Goal: Task Accomplishment & Management: Complete application form

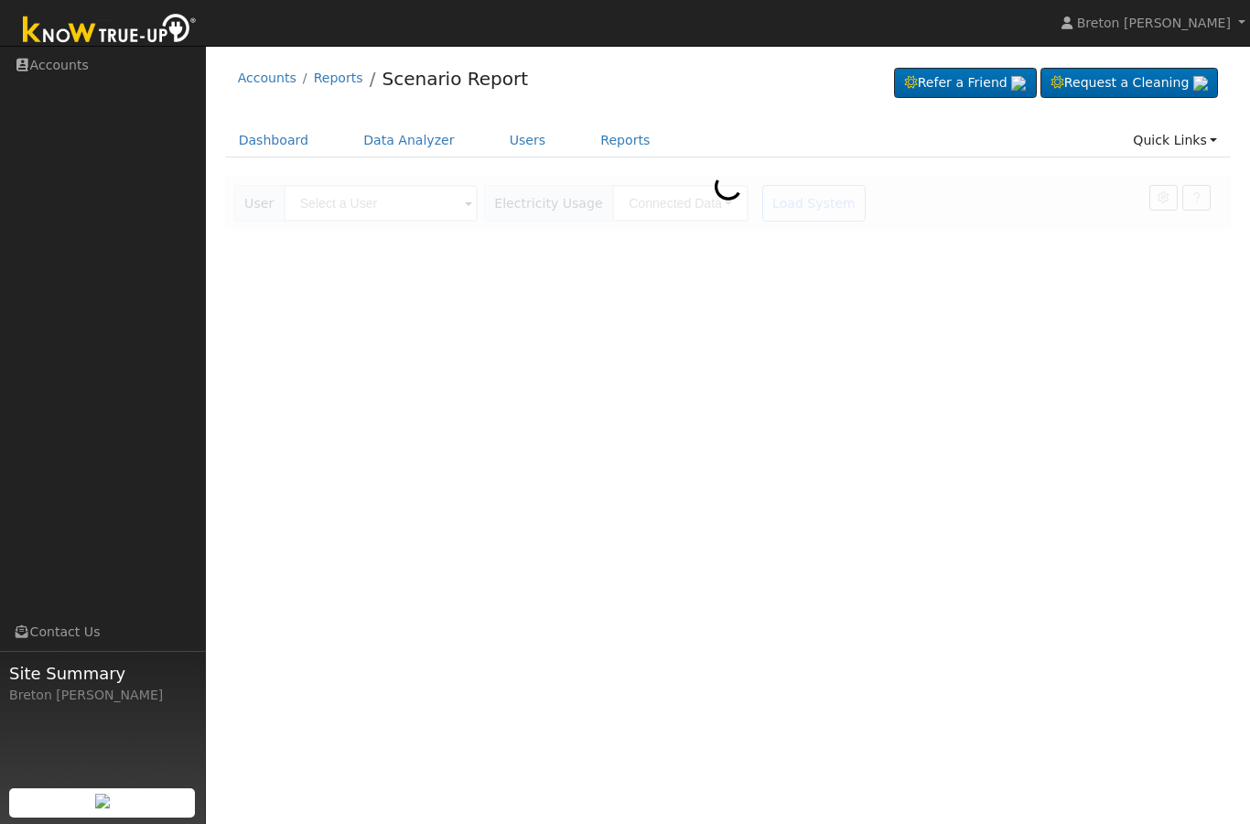
scroll to position [296, 663]
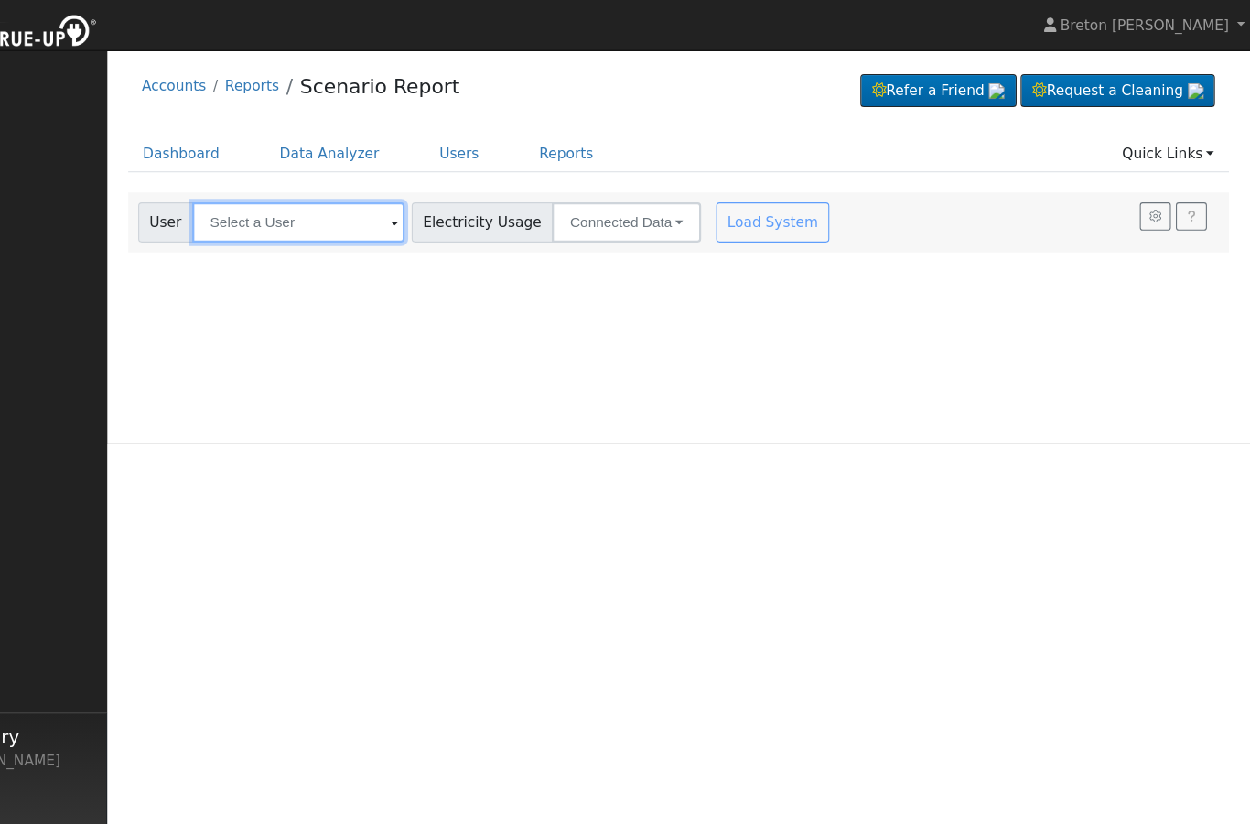
click at [284, 196] on input "text" at bounding box center [381, 203] width 194 height 37
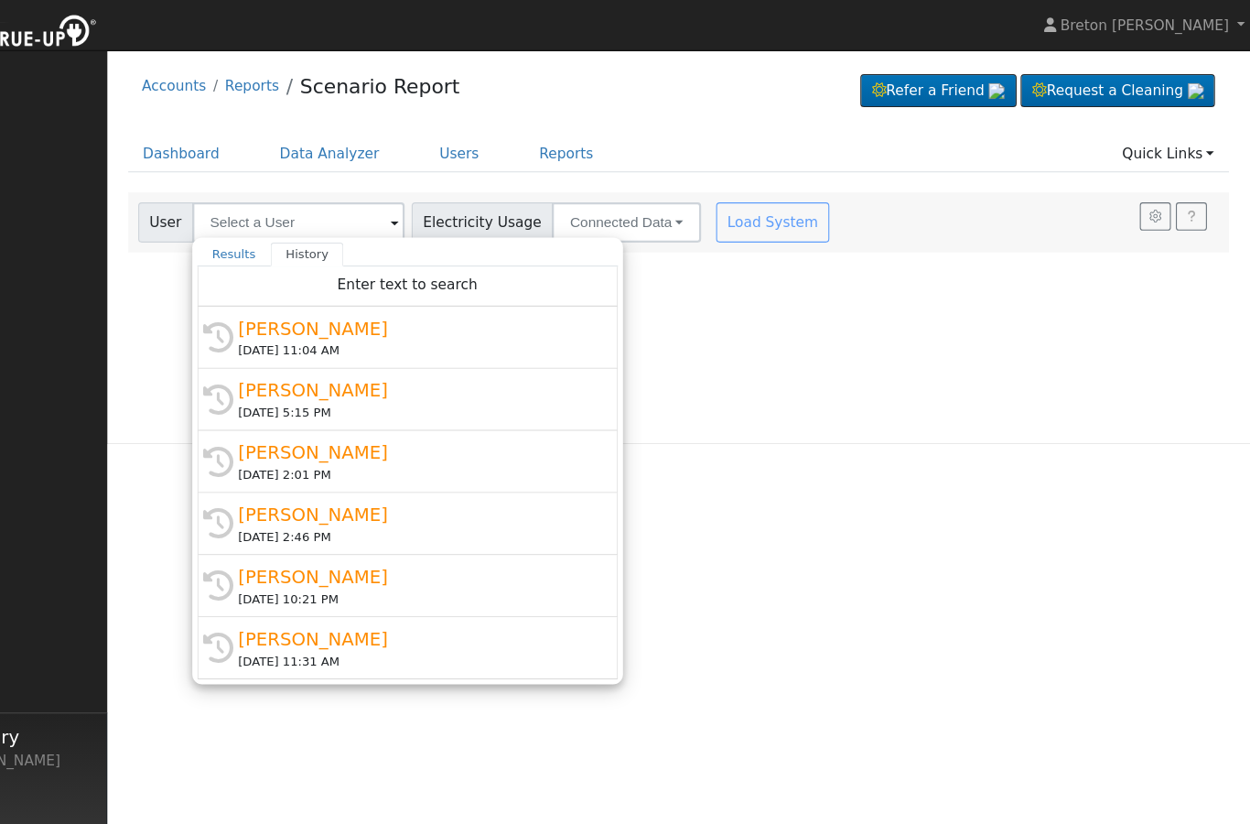
click at [225, 146] on link "Dashboard" at bounding box center [274, 141] width 98 height 34
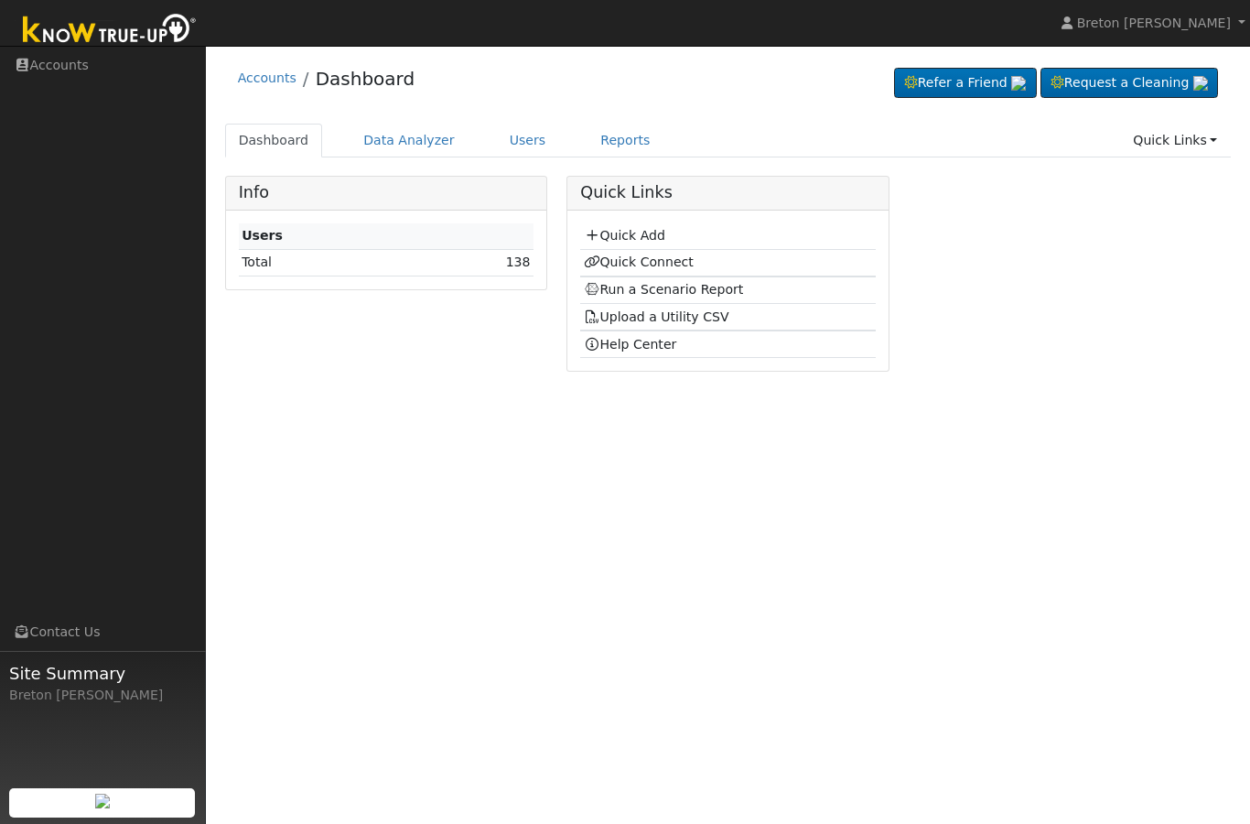
click at [629, 237] on link "Quick Add" at bounding box center [624, 235] width 81 height 15
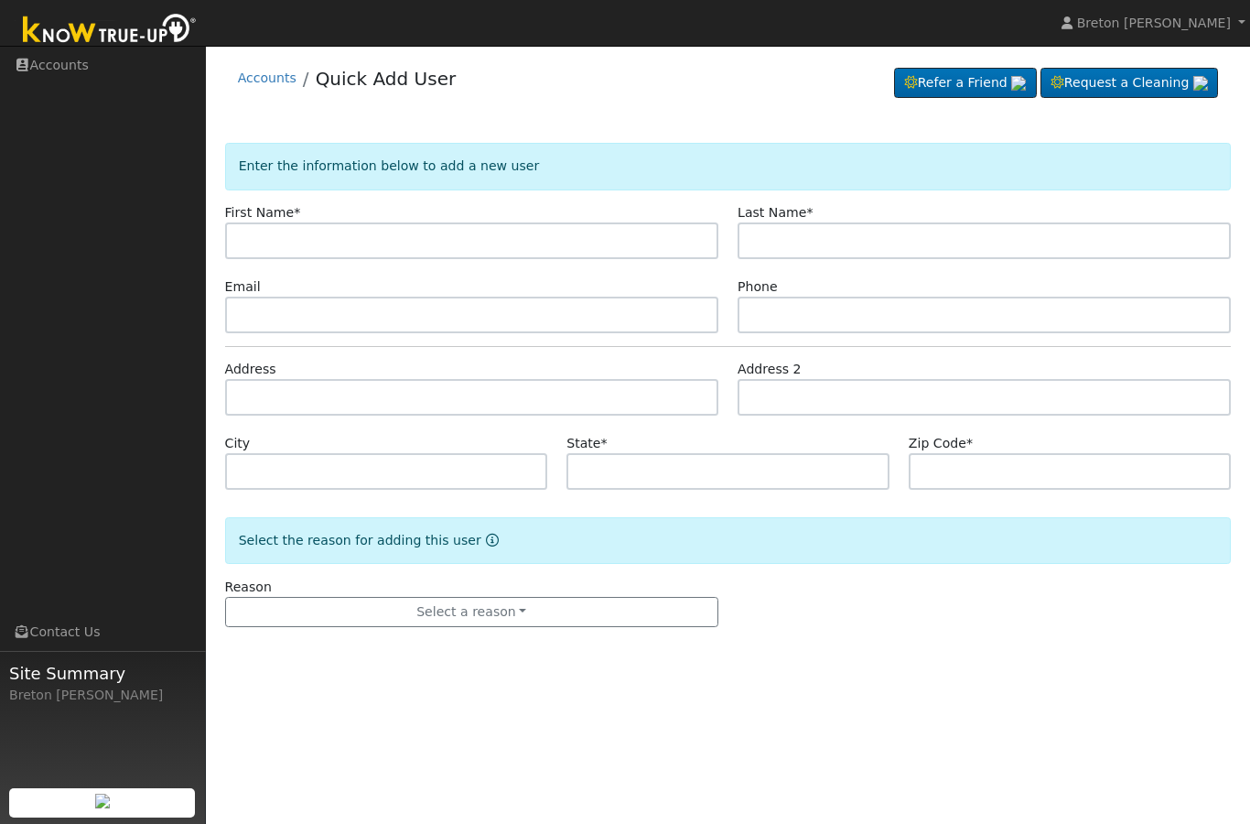
click at [336, 253] on input "text" at bounding box center [471, 240] width 493 height 37
type input "[PERSON_NAME]"
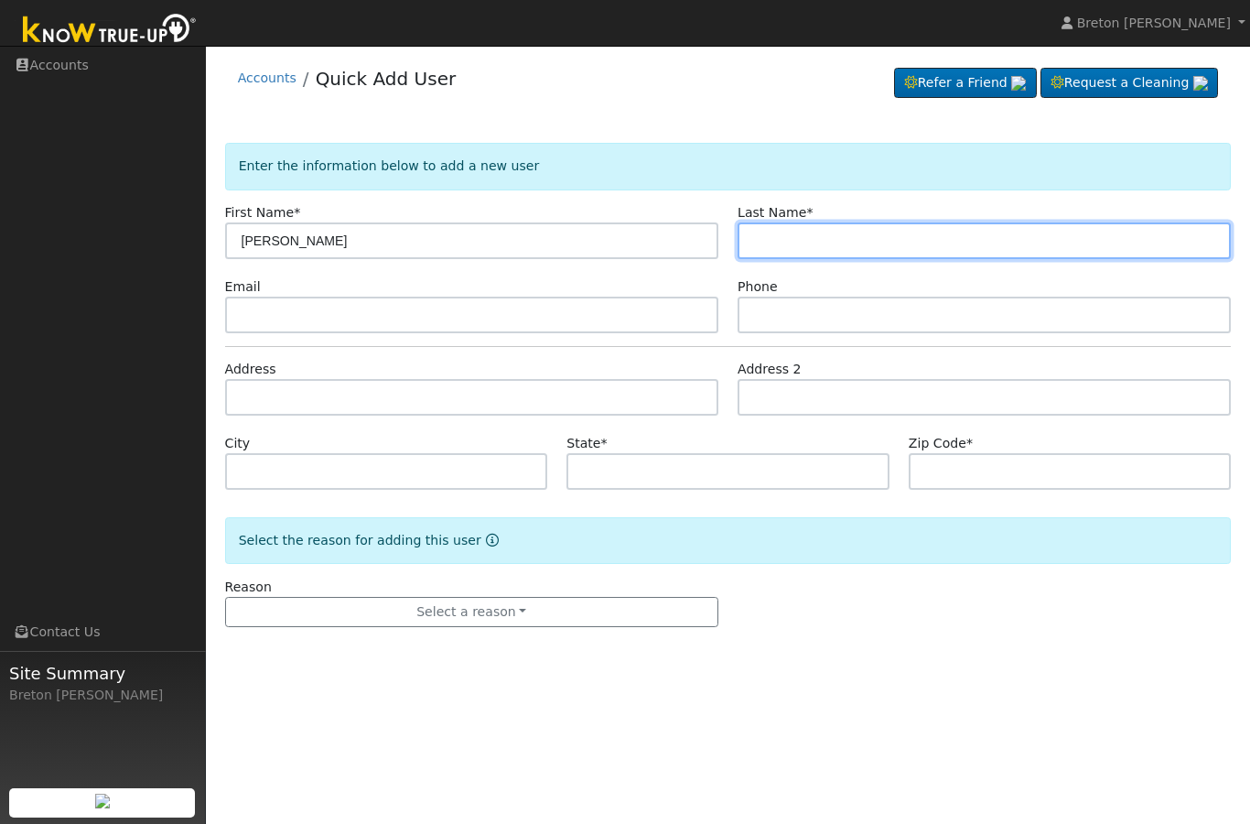
click at [806, 241] on input "text" at bounding box center [984, 240] width 493 height 37
type input "[PERSON_NAME]"
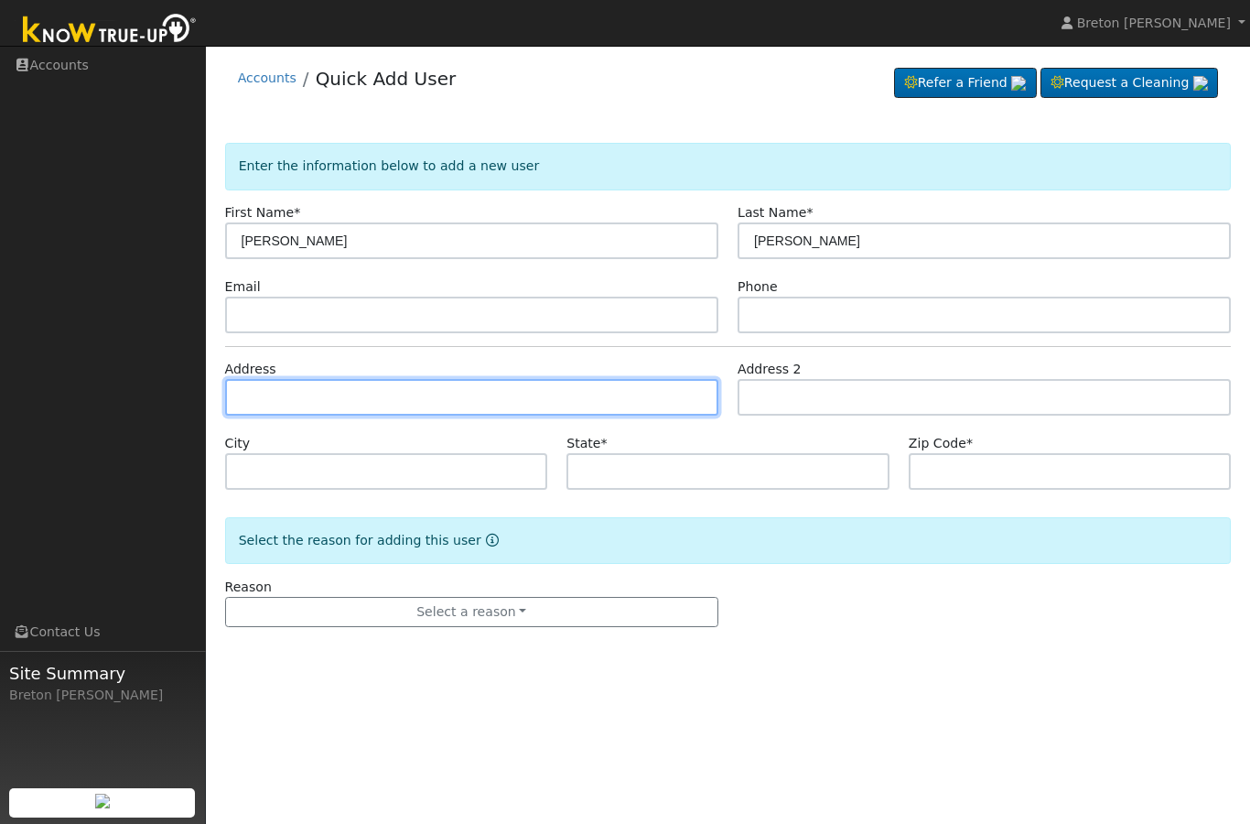
click at [307, 384] on input "text" at bounding box center [471, 397] width 493 height 37
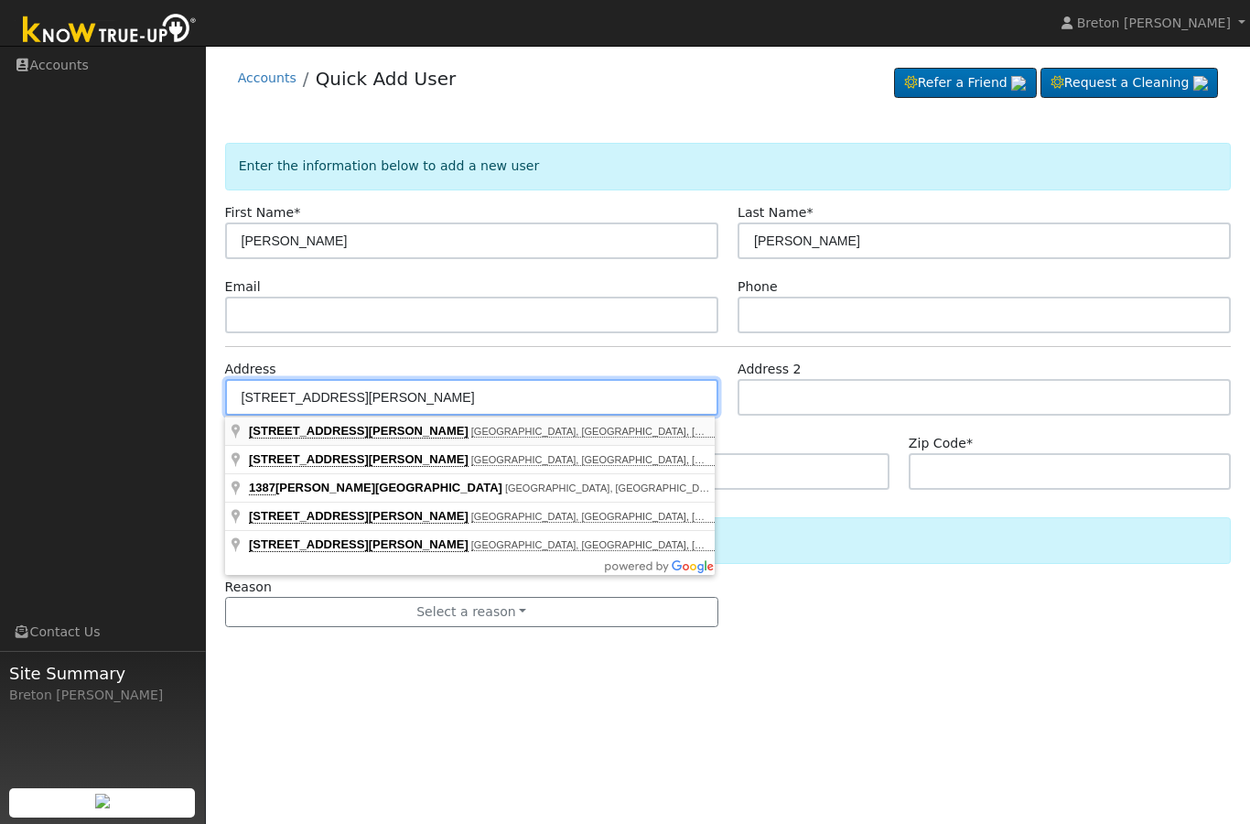
type input "1387 West Morris Avenue"
type input "Fresno"
type input "CA"
type input "93711"
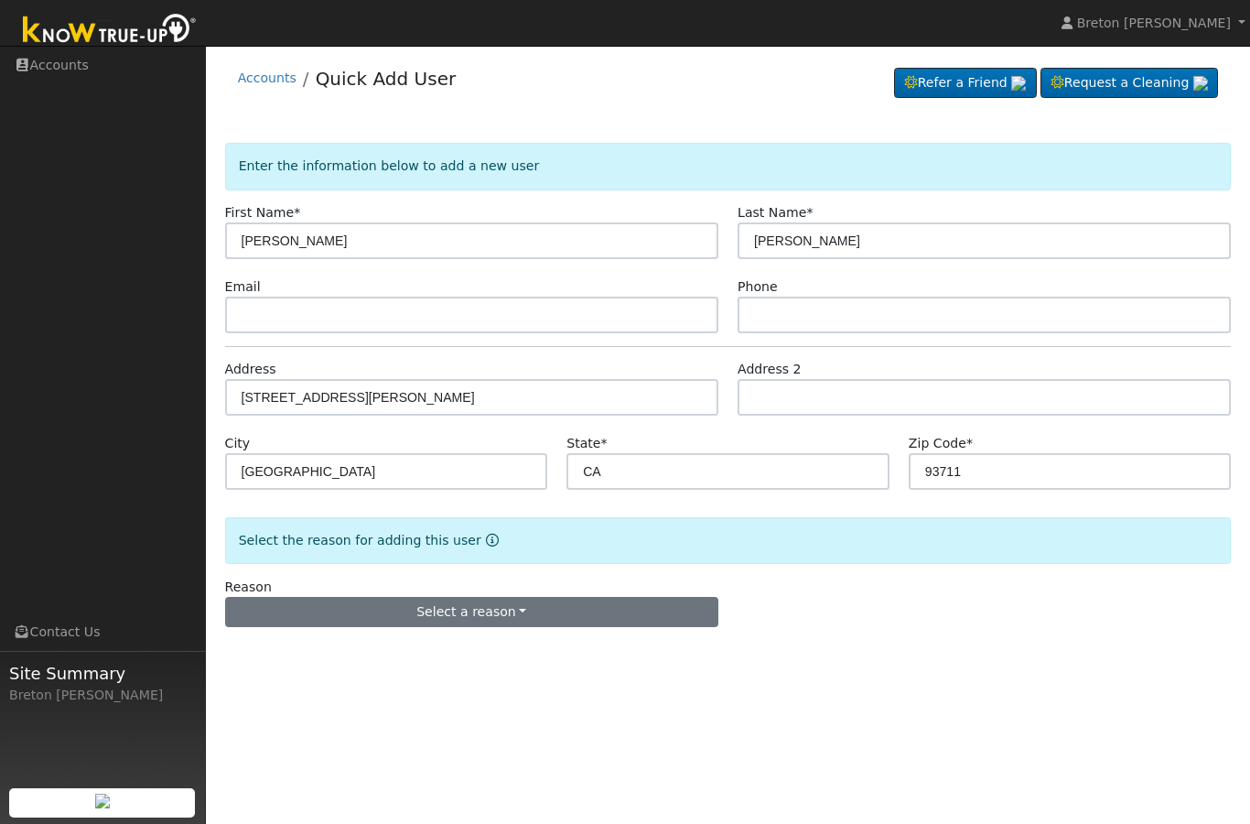
click at [483, 599] on button "Select a reason" at bounding box center [471, 612] width 493 height 31
click at [304, 516] on link "New lead" at bounding box center [327, 523] width 202 height 26
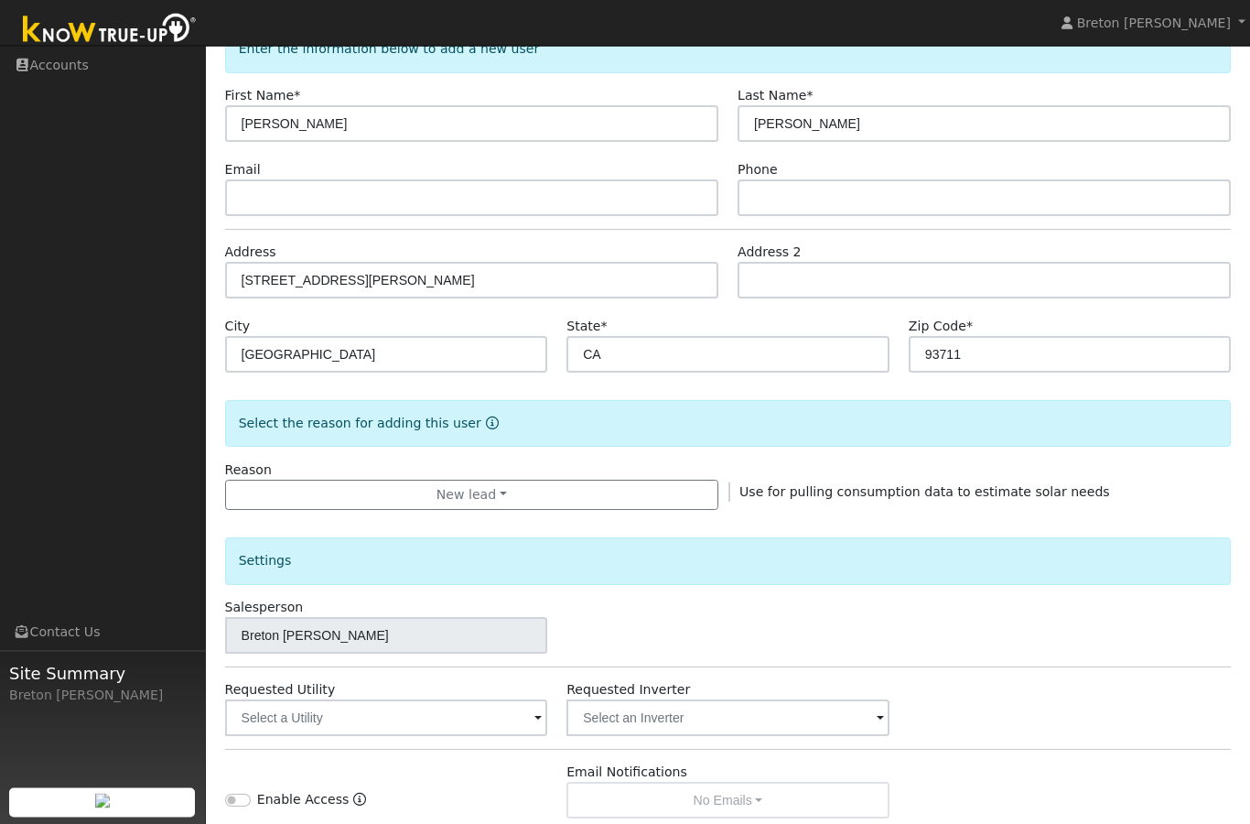
scroll to position [117, 0]
click at [441, 718] on input "text" at bounding box center [386, 717] width 323 height 37
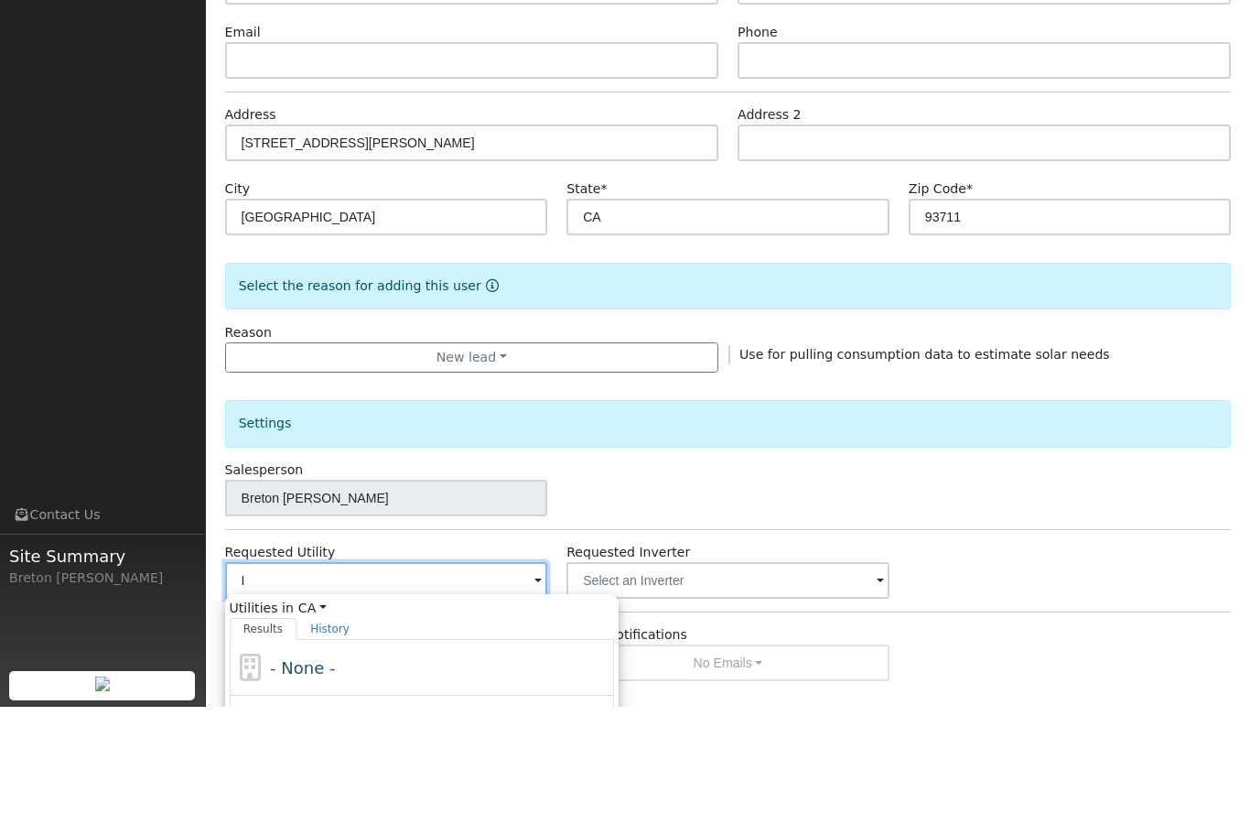
scroll to position [139, 0]
type input "I"
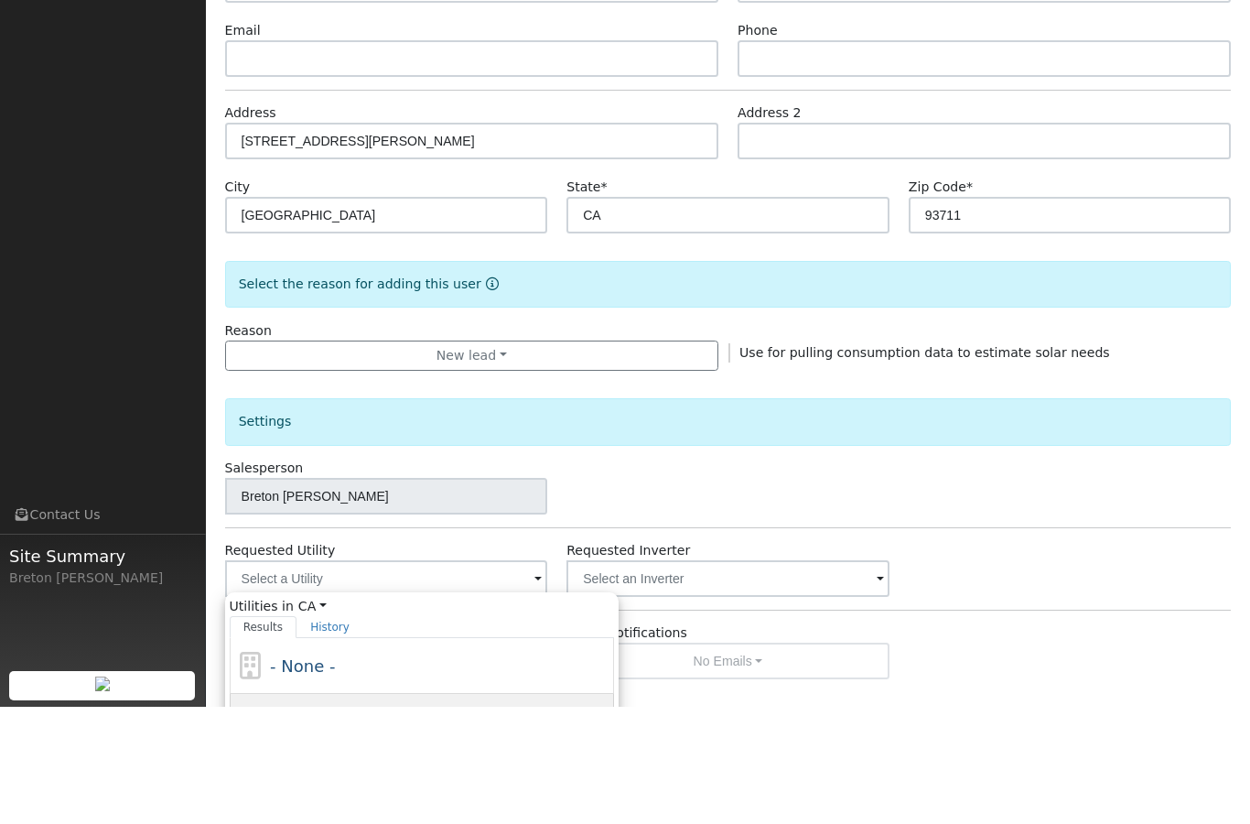
click at [355, 821] on span "Pacific Gas & Electric" at bounding box center [356, 830] width 173 height 19
type input "Pacific Gas & Electric"
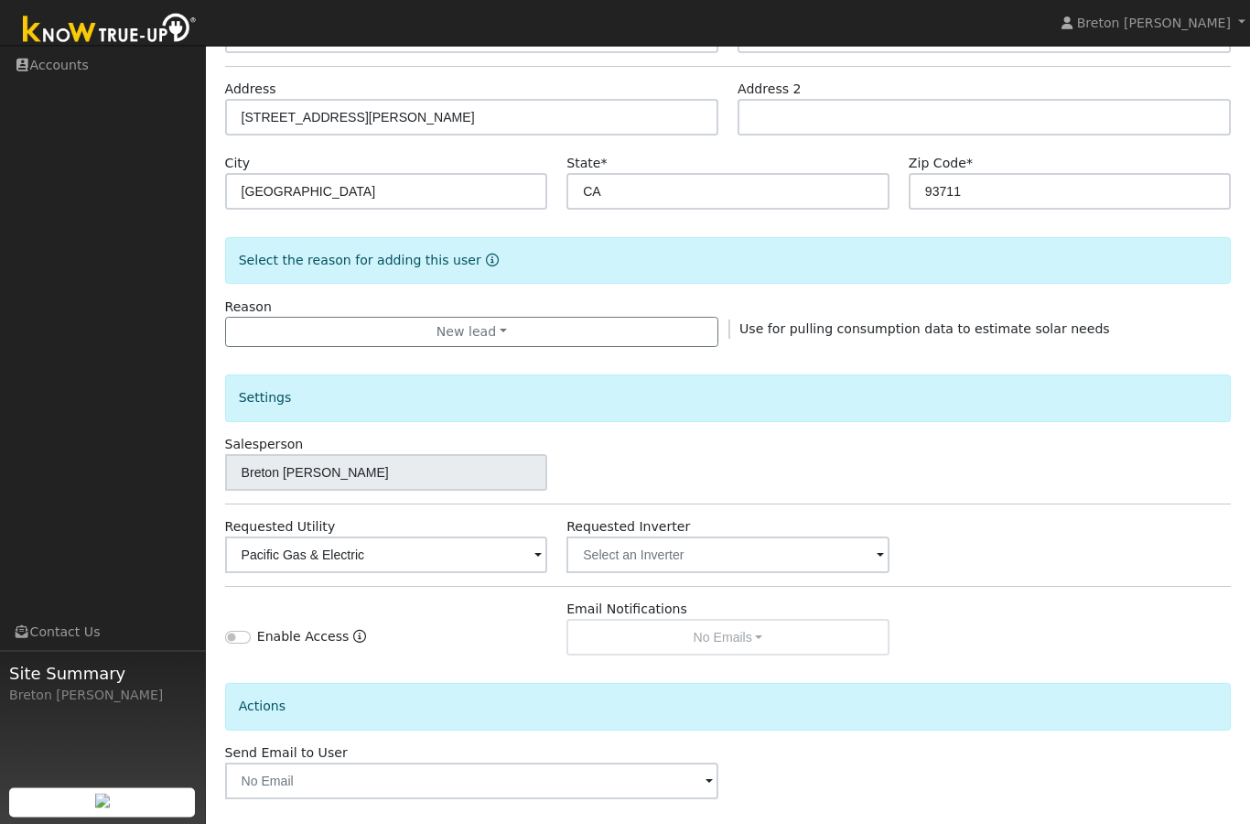
scroll to position [358, 0]
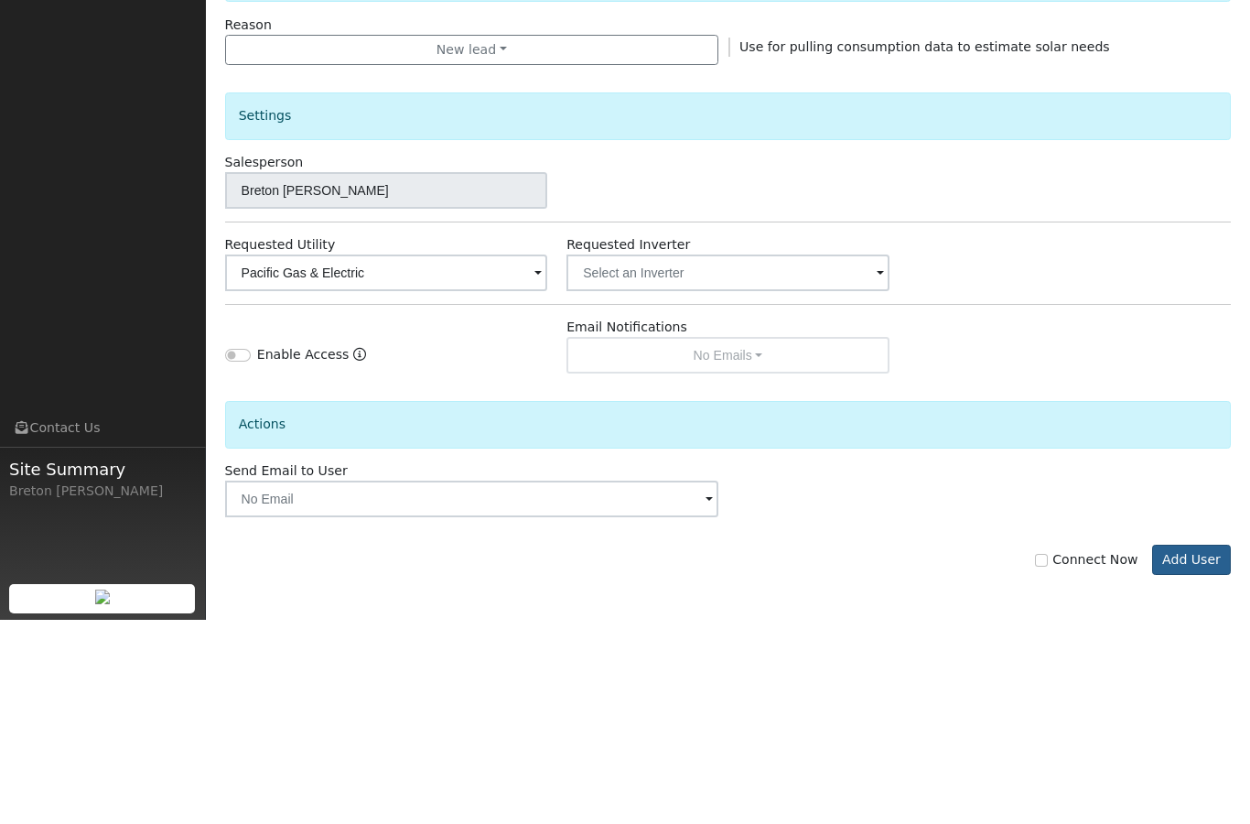
click at [1198, 749] on button "Add User" at bounding box center [1192, 764] width 80 height 31
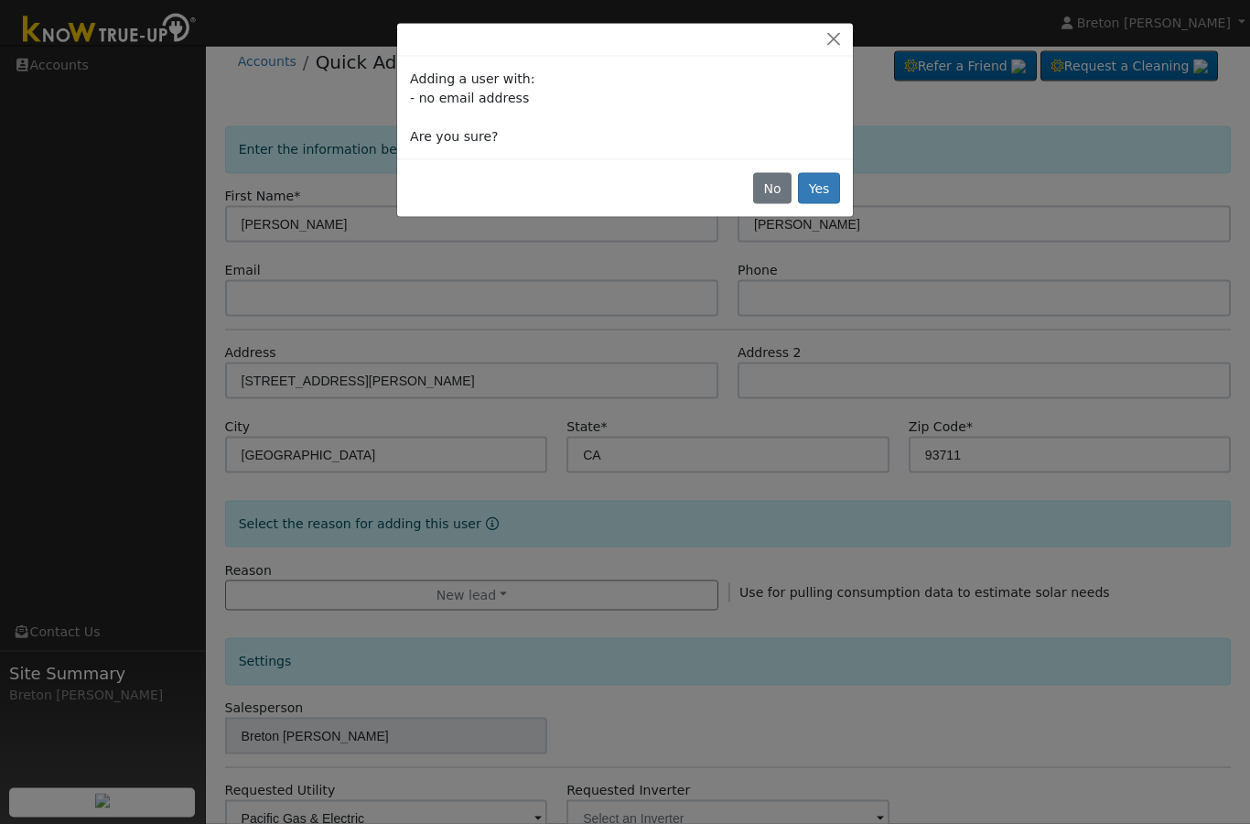
scroll to position [0, 0]
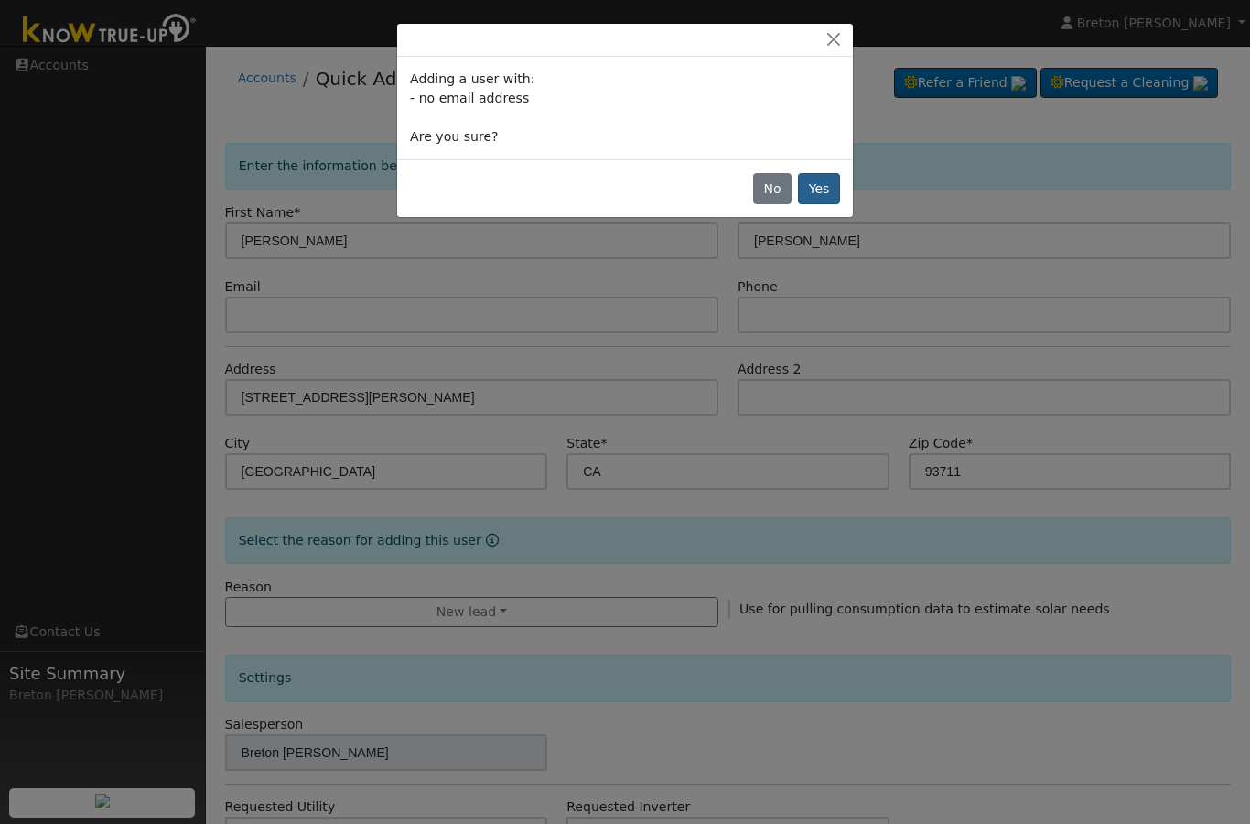
click at [834, 178] on button "Yes" at bounding box center [819, 188] width 42 height 31
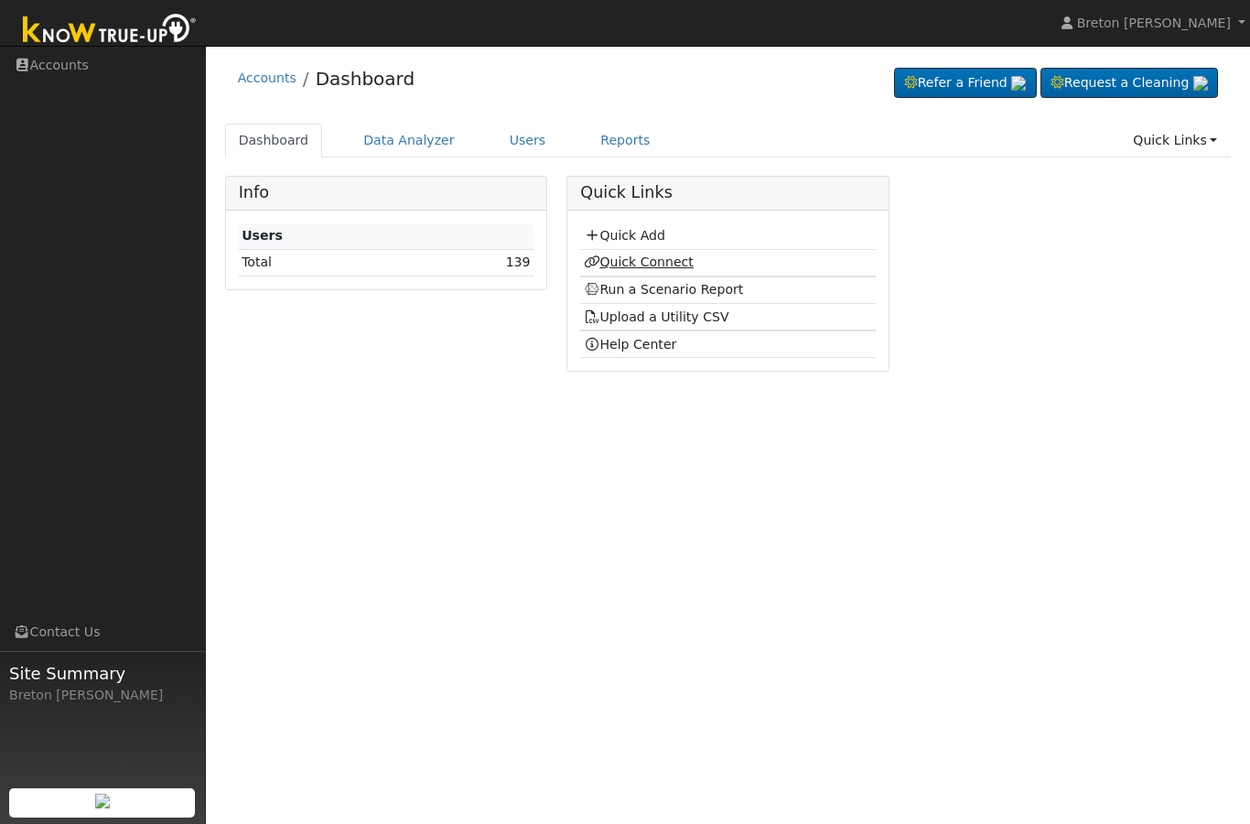
click at [645, 264] on link "Quick Connect" at bounding box center [639, 261] width 110 height 15
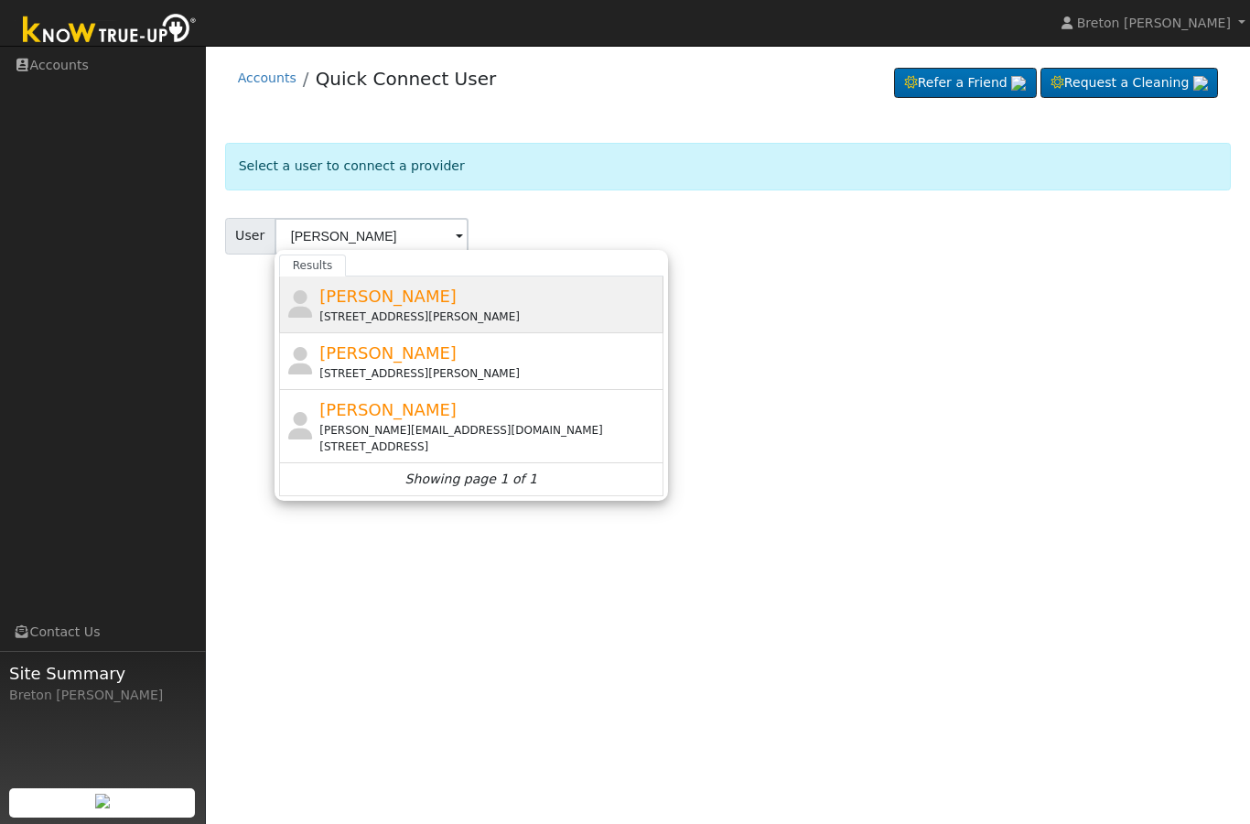
click at [364, 308] on div "[STREET_ADDRESS][PERSON_NAME]" at bounding box center [489, 316] width 340 height 16
type input "[PERSON_NAME]"
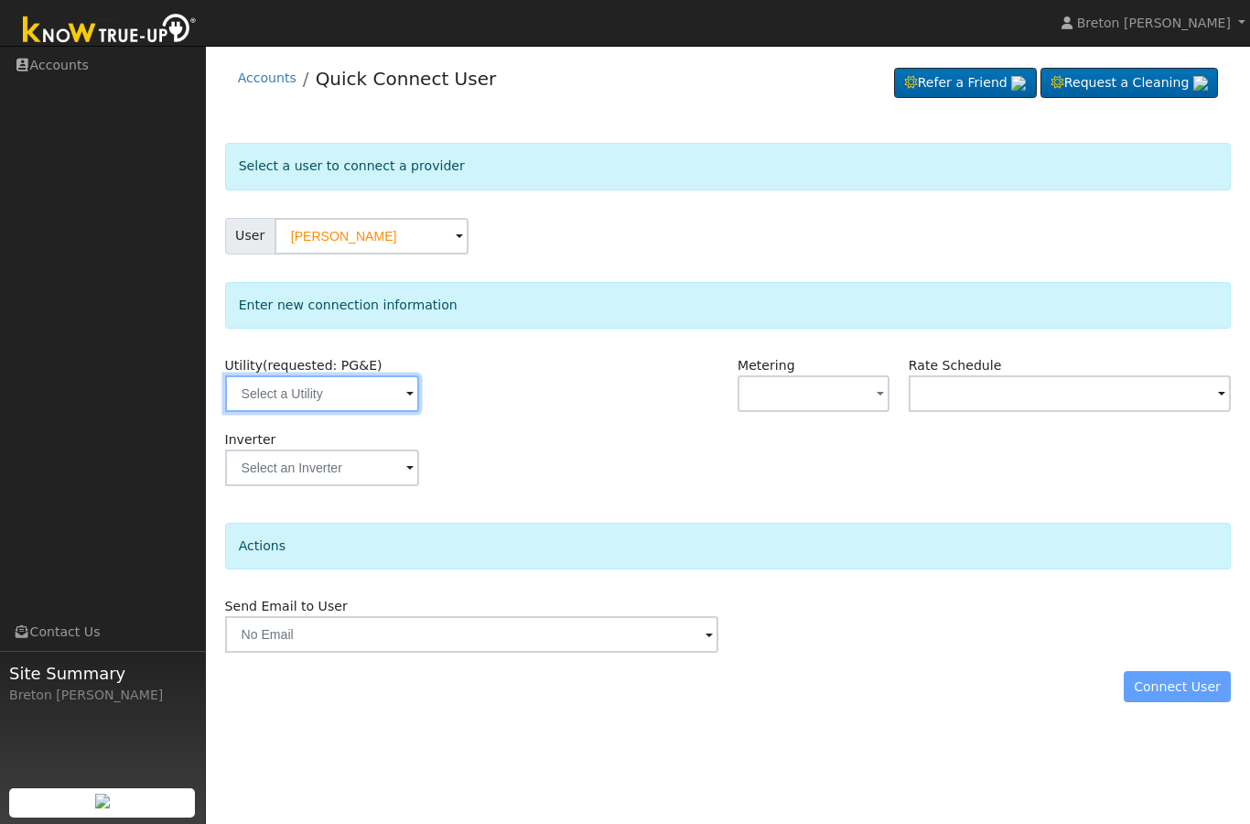
click at [326, 379] on input "text" at bounding box center [322, 393] width 194 height 37
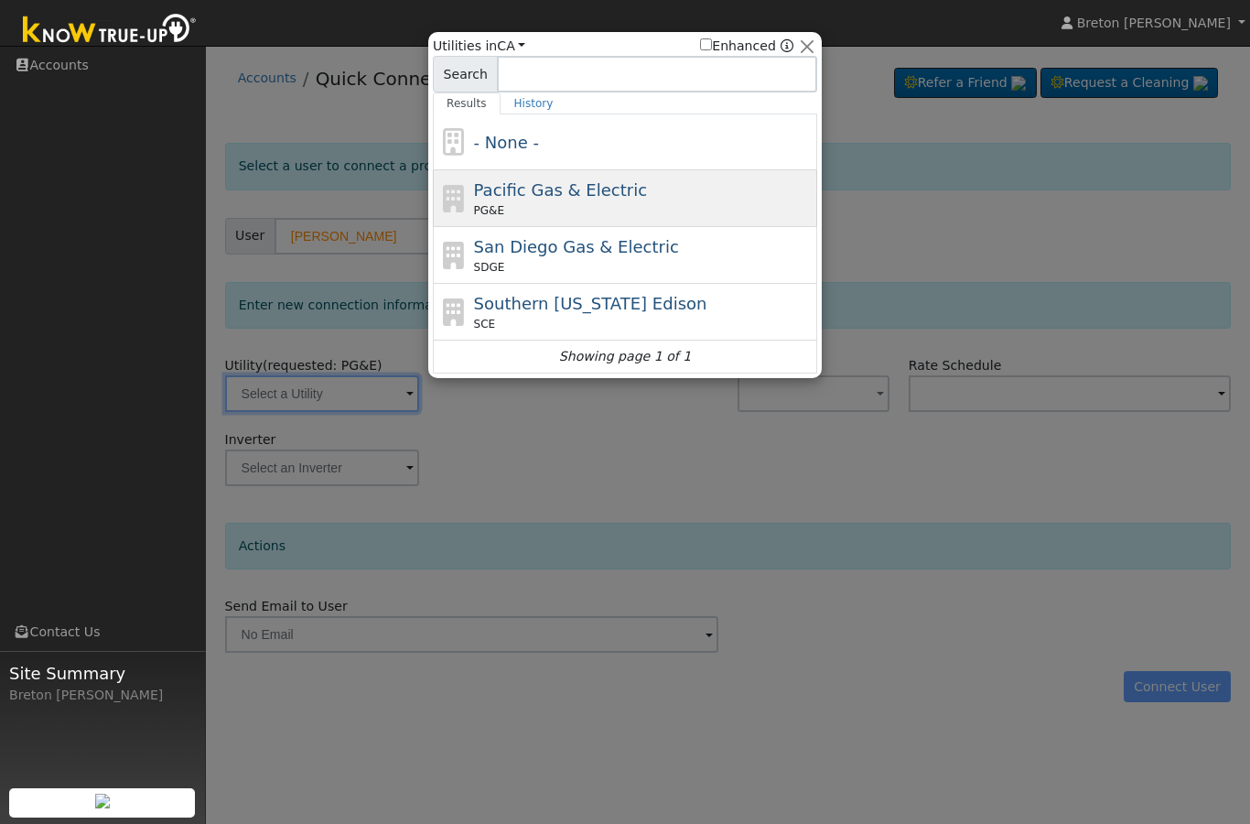
click at [562, 201] on div "Pacific Gas & Electric PG&E" at bounding box center [644, 198] width 340 height 41
type input "PG&E"
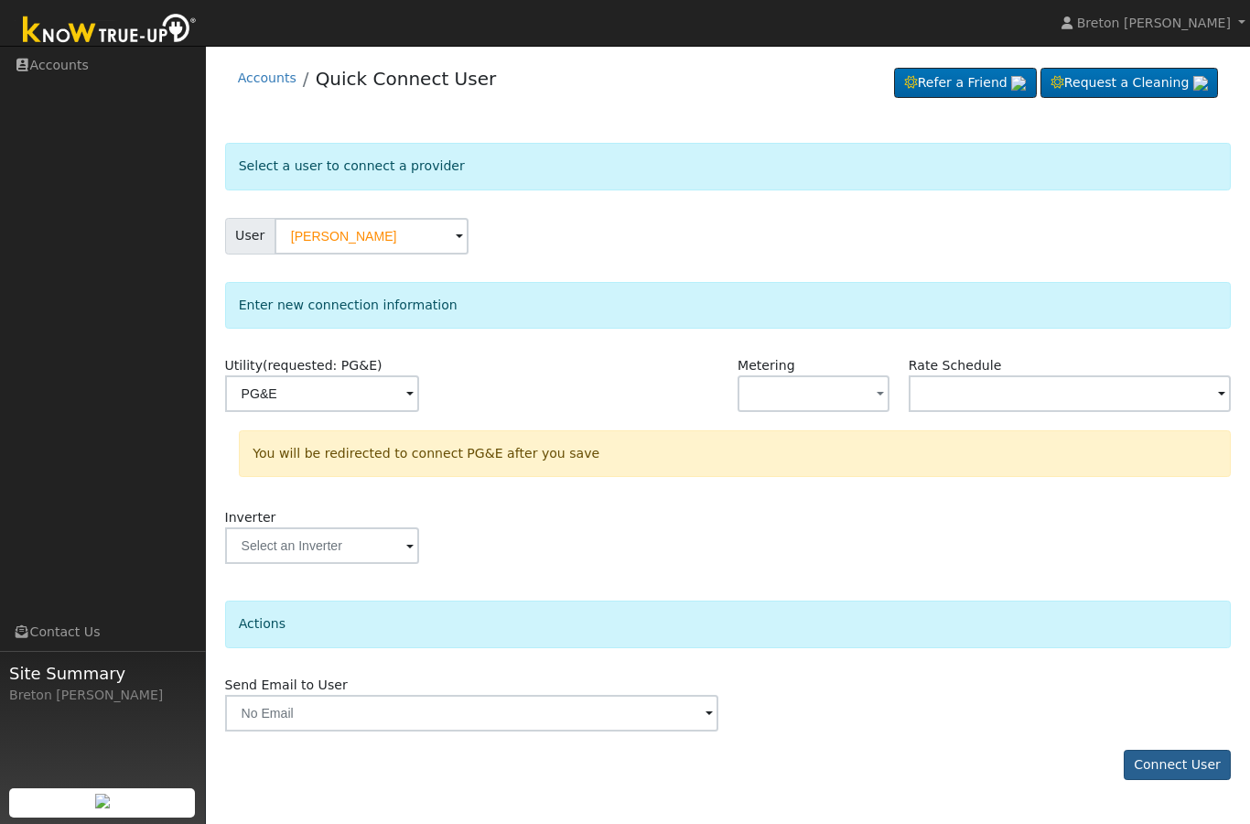
click at [1190, 772] on button "Connect User" at bounding box center [1178, 765] width 108 height 31
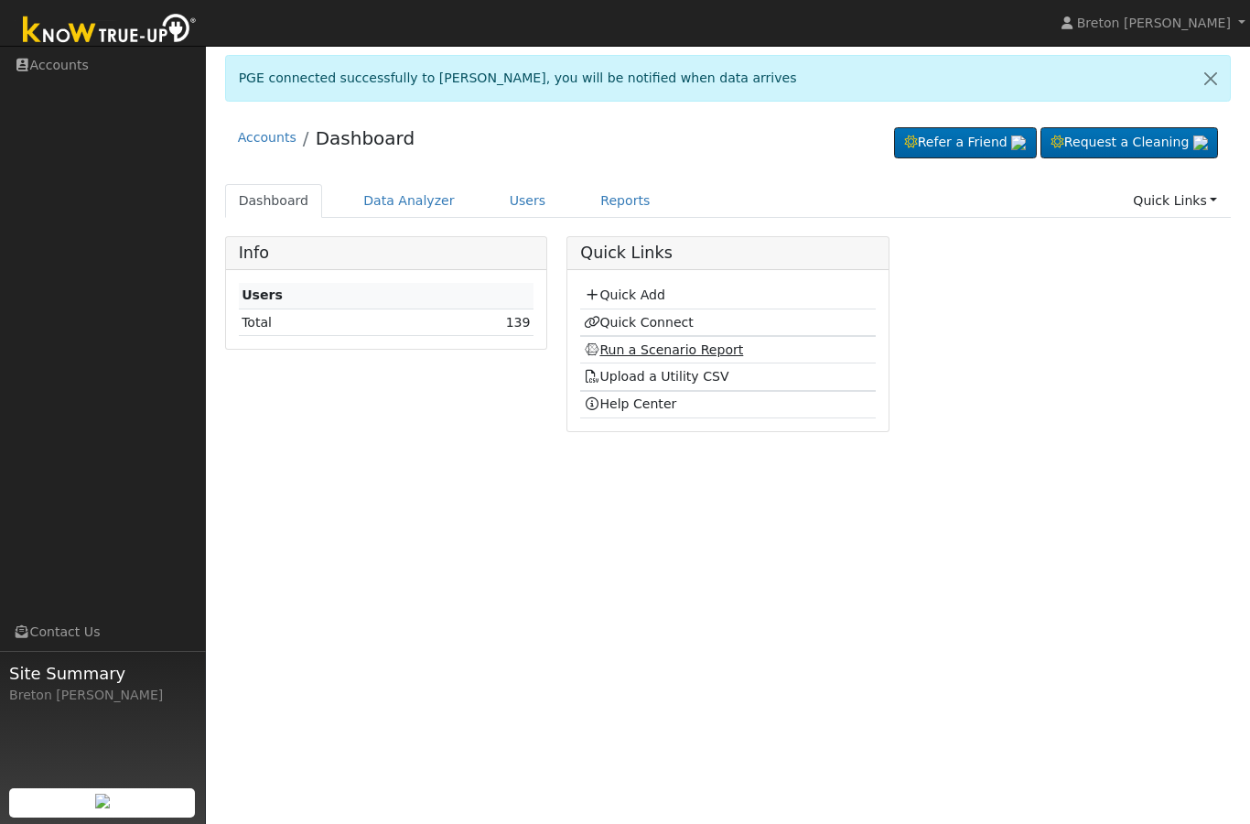
click at [652, 342] on link "Run a Scenario Report" at bounding box center [664, 349] width 160 height 15
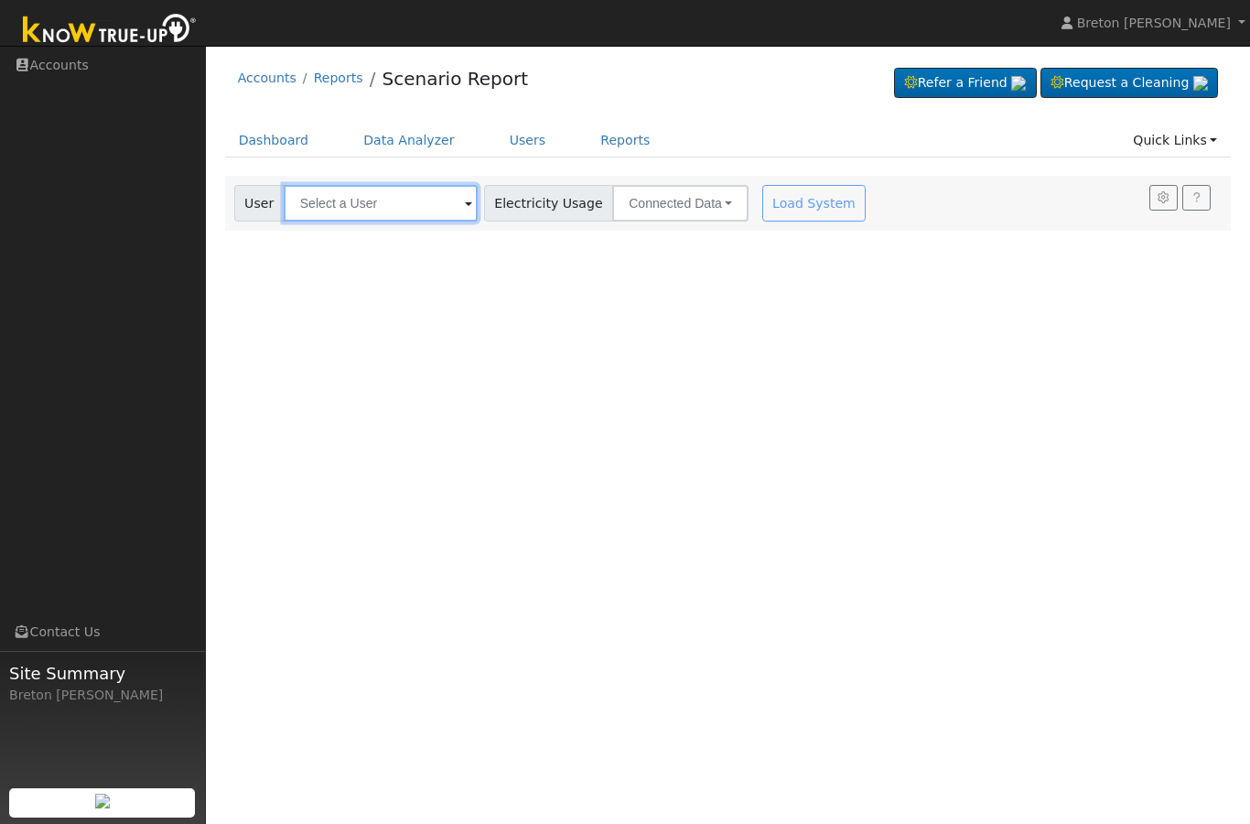
click at [362, 199] on input "text" at bounding box center [381, 203] width 194 height 37
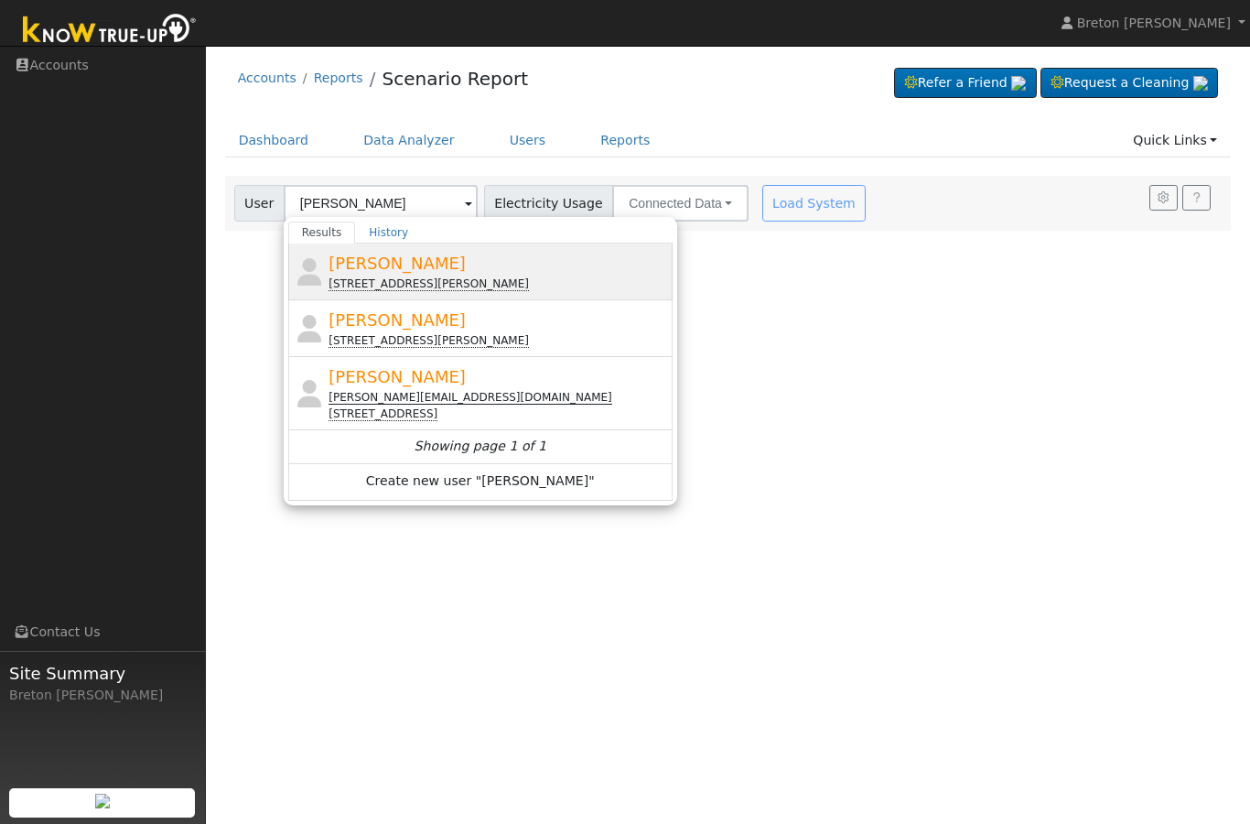
click at [373, 269] on span "[PERSON_NAME]" at bounding box center [397, 263] width 137 height 19
type input "[PERSON_NAME]"
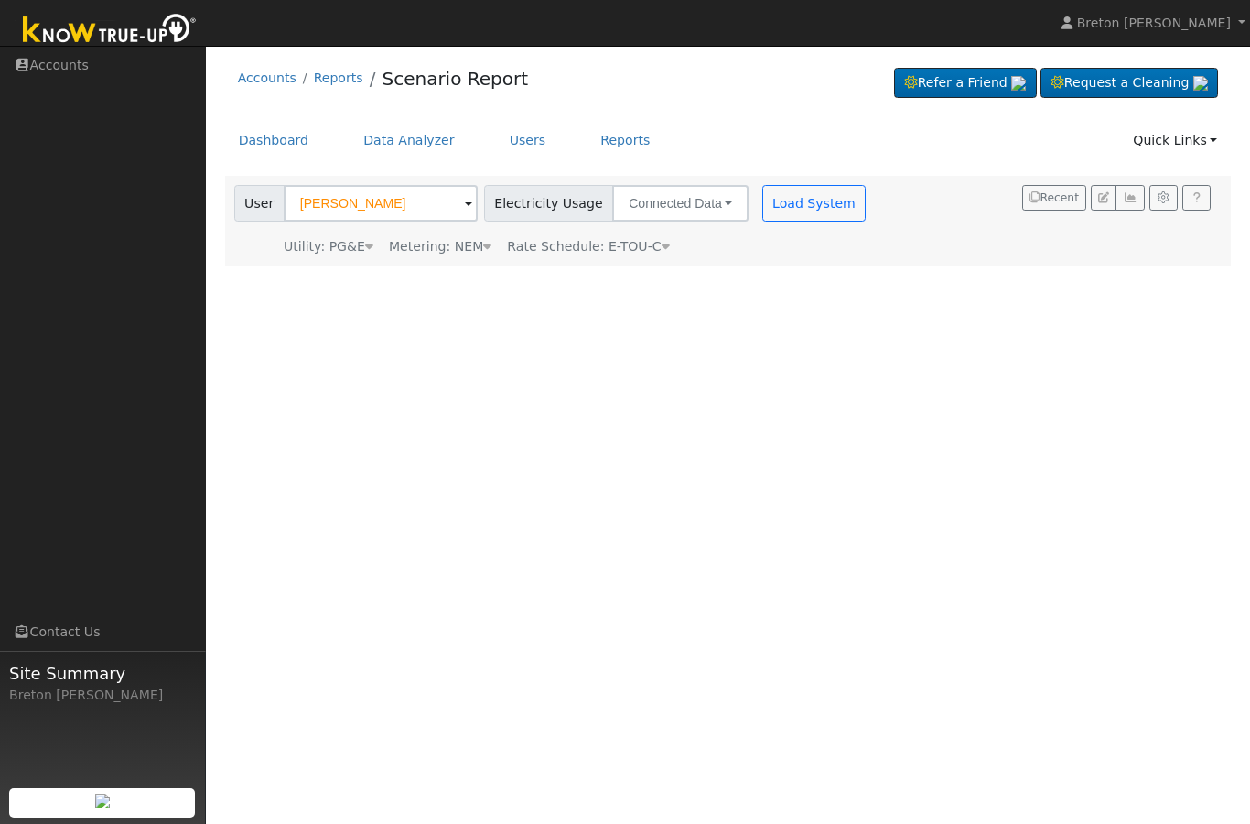
click at [642, 253] on span "Rate Schedule: E-TOU-C" at bounding box center [588, 246] width 162 height 15
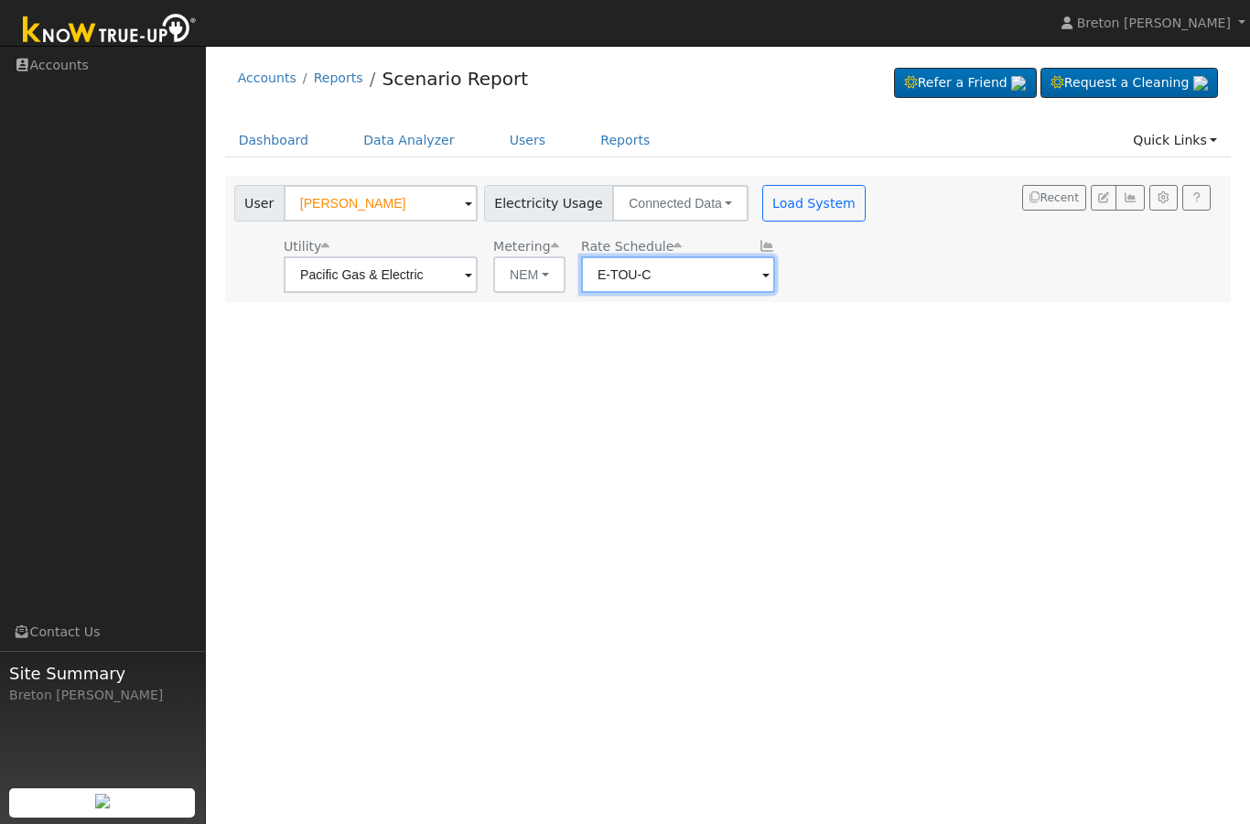
click at [632, 275] on input "E-TOU-C" at bounding box center [678, 274] width 194 height 37
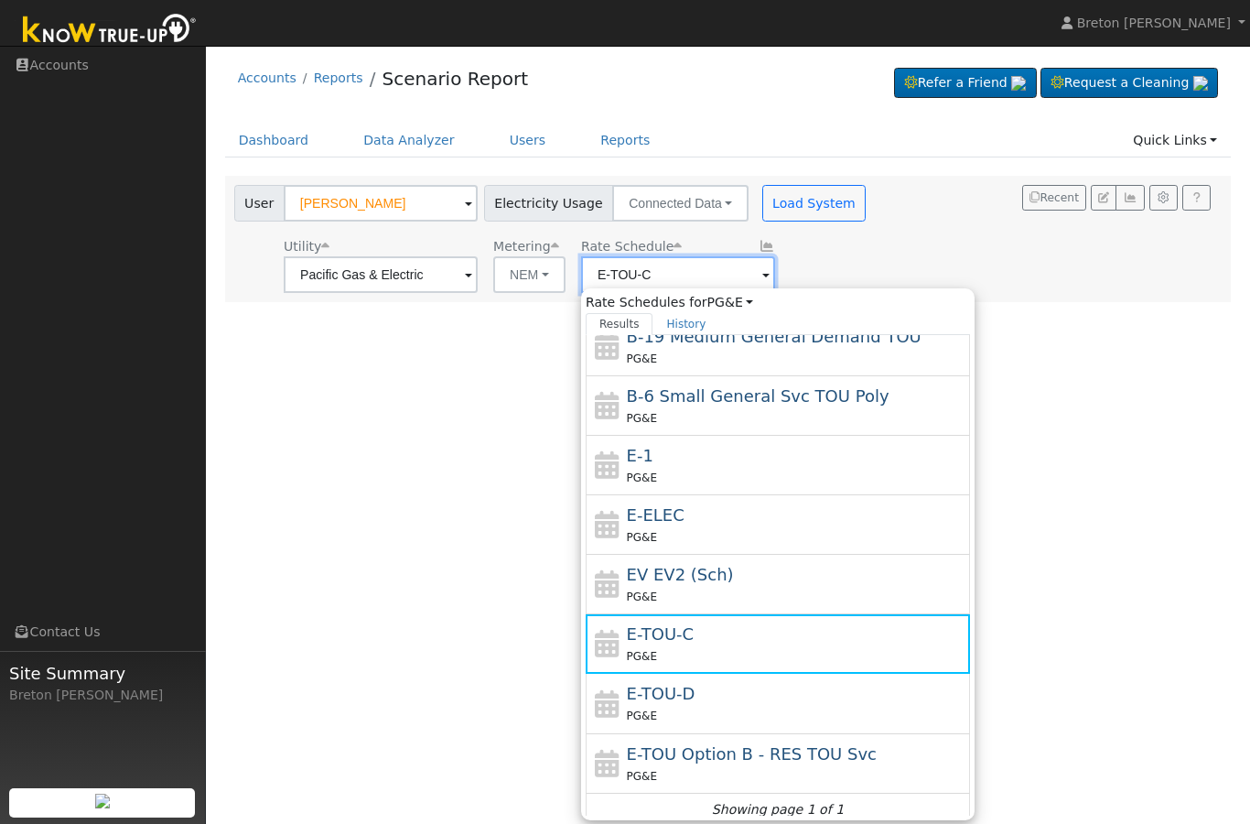
scroll to position [253, 0]
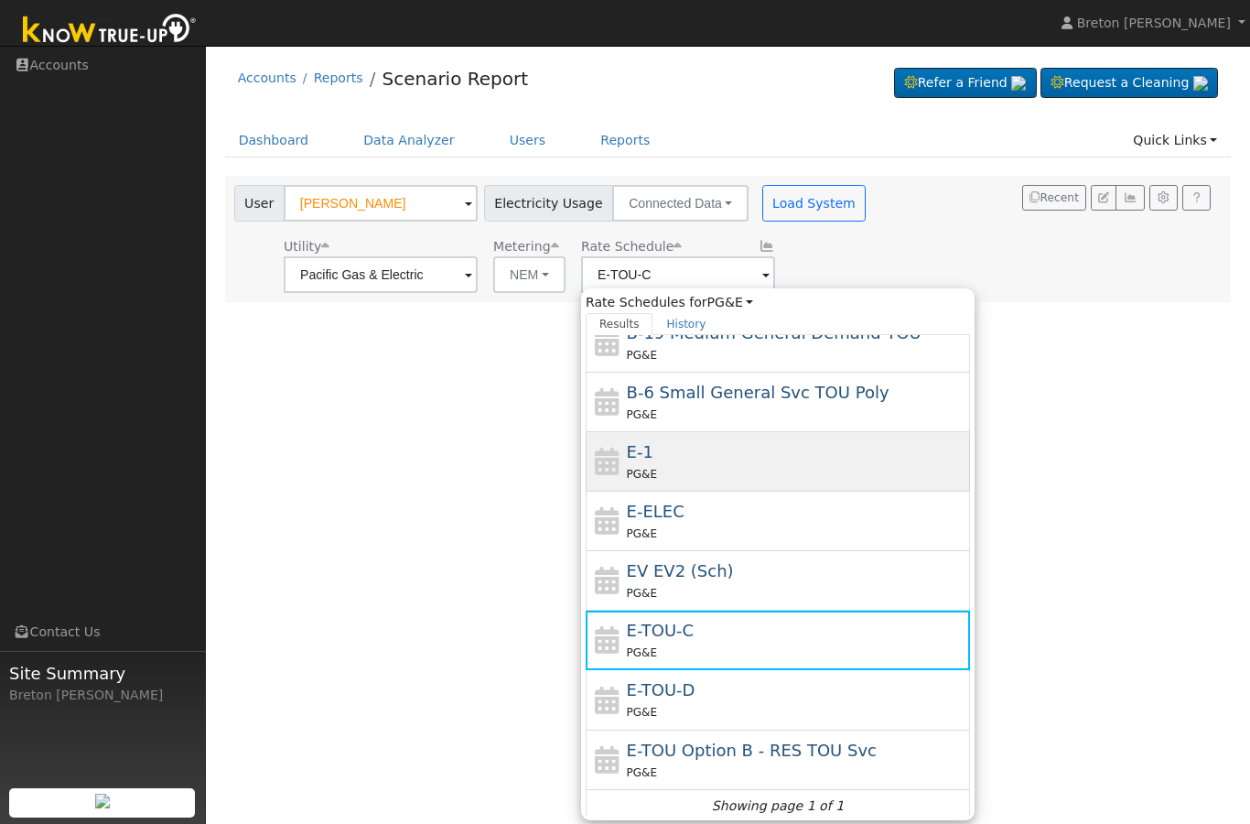
click at [663, 470] on div "PG&E" at bounding box center [797, 473] width 340 height 19
type input "E-1"
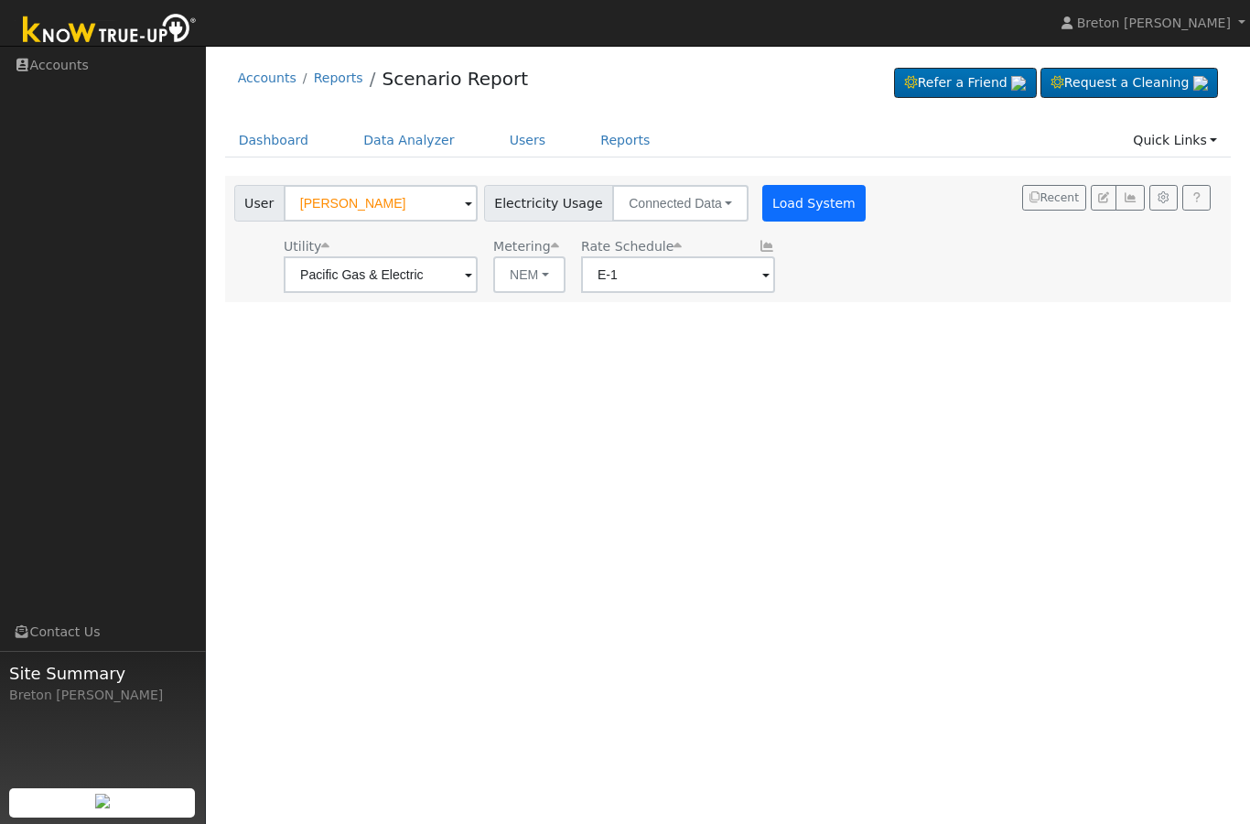
click at [762, 198] on button "Load System" at bounding box center [814, 203] width 104 height 37
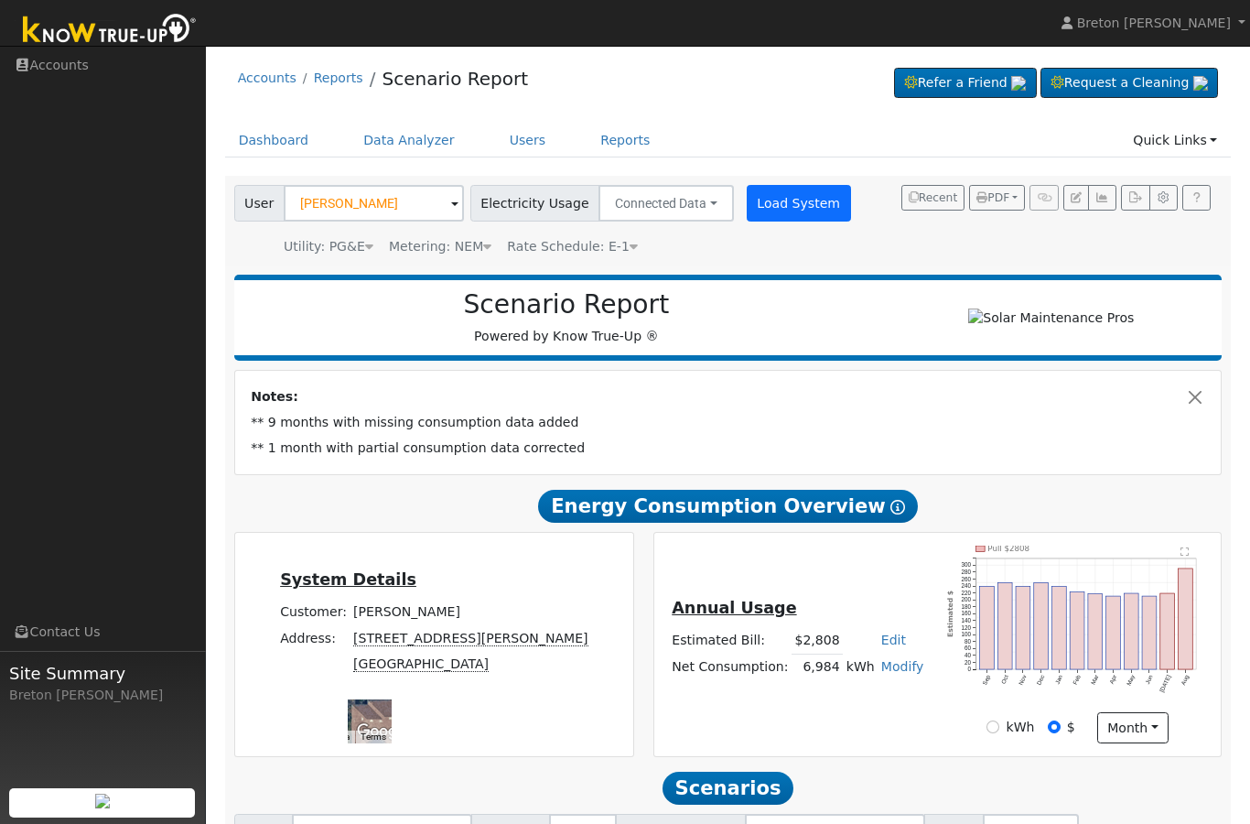
click at [779, 194] on button "Load System" at bounding box center [799, 203] width 104 height 37
click at [792, 207] on button "Load System" at bounding box center [799, 203] width 104 height 37
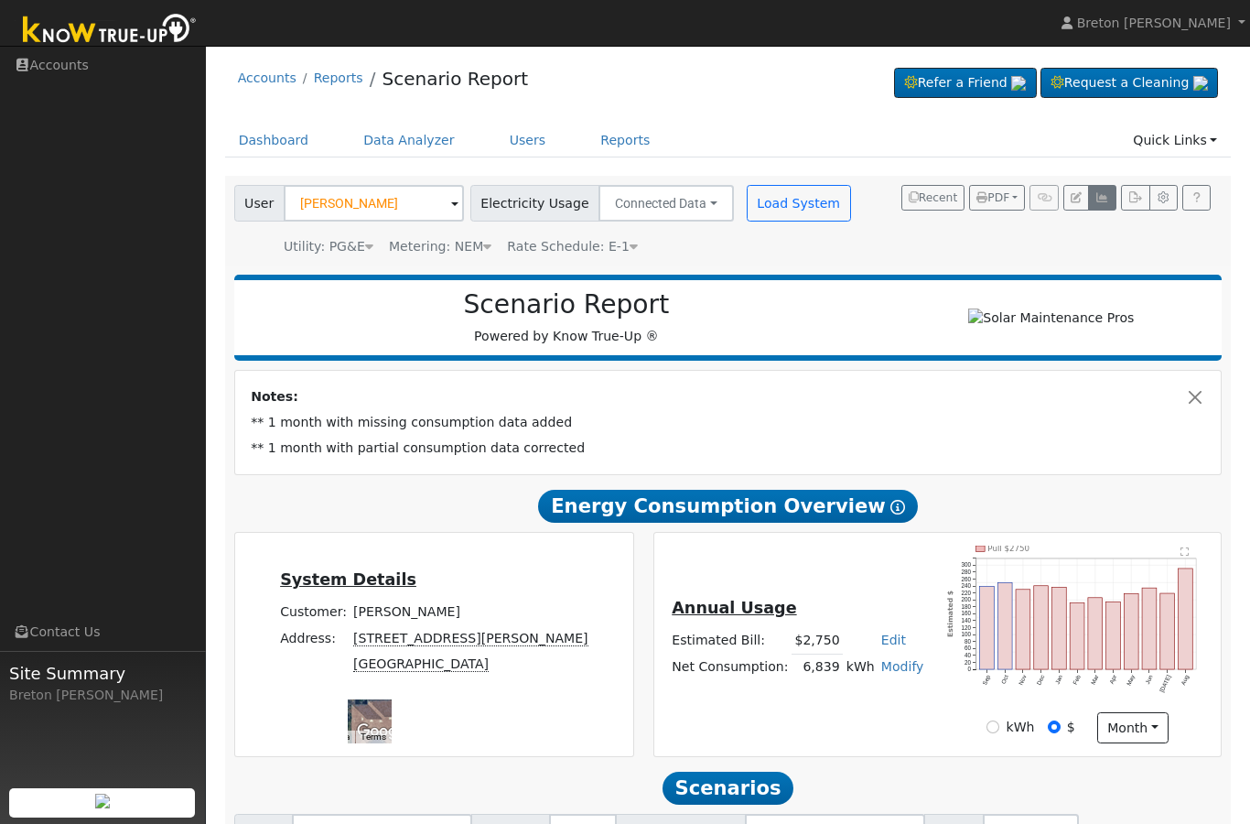
click at [1111, 198] on button "button" at bounding box center [1102, 198] width 28 height 26
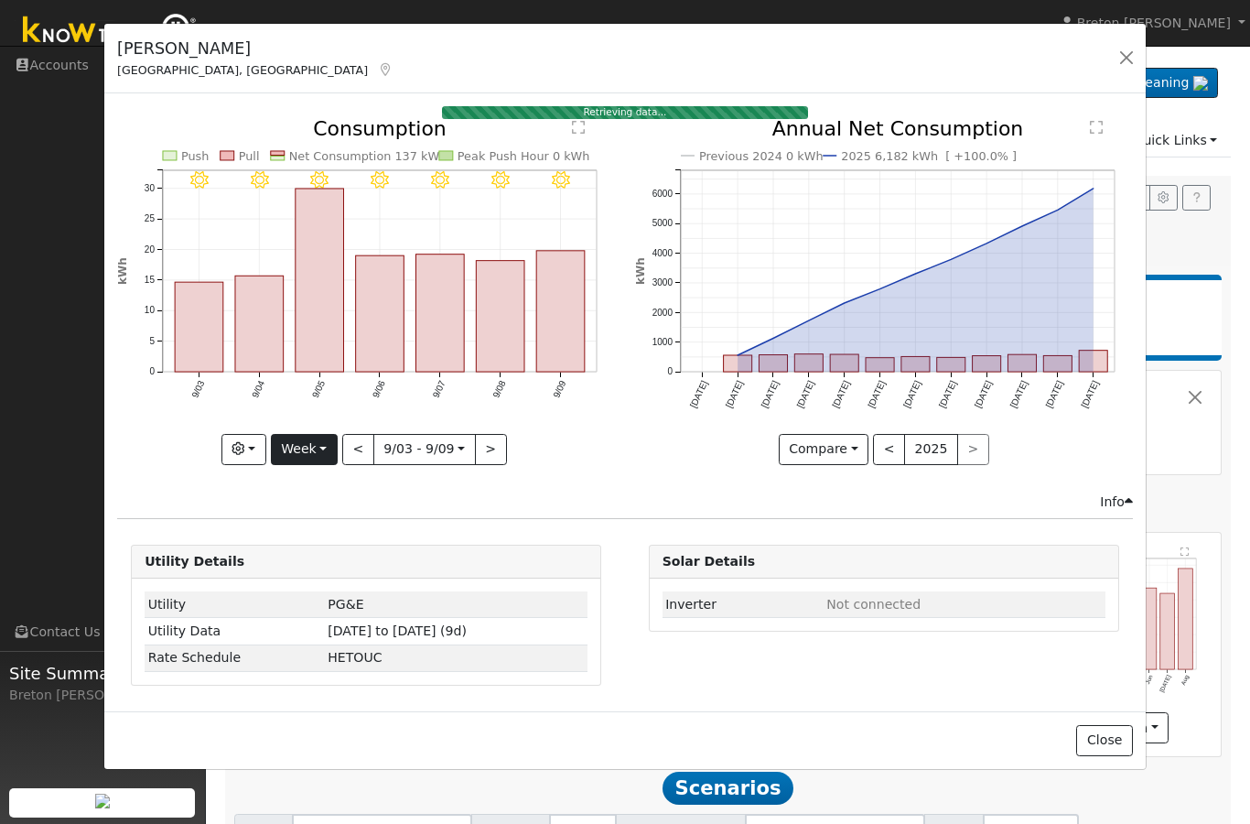
click at [327, 448] on button "Week" at bounding box center [304, 449] width 67 height 31
click at [332, 566] on link "Year" at bounding box center [335, 565] width 127 height 26
type input "[DATE]"
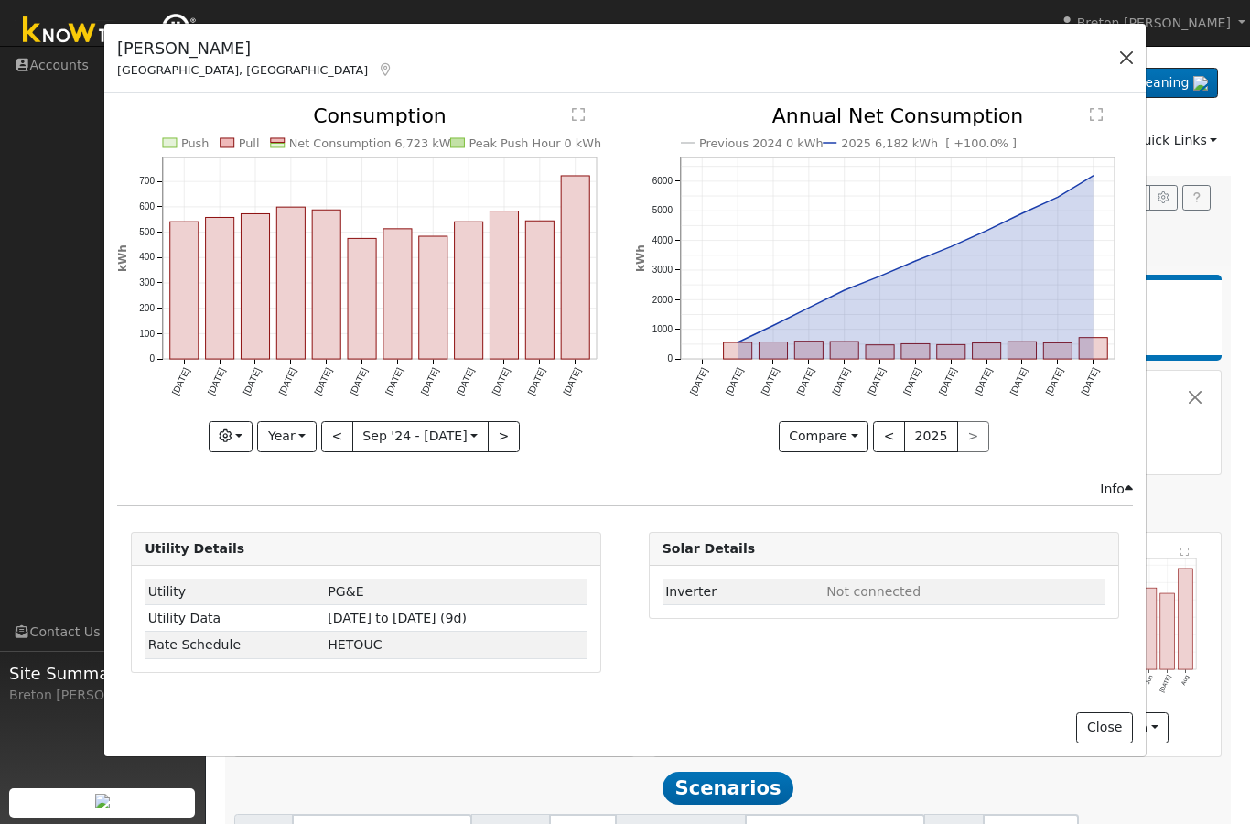
click at [1135, 57] on button "button" at bounding box center [1127, 58] width 26 height 26
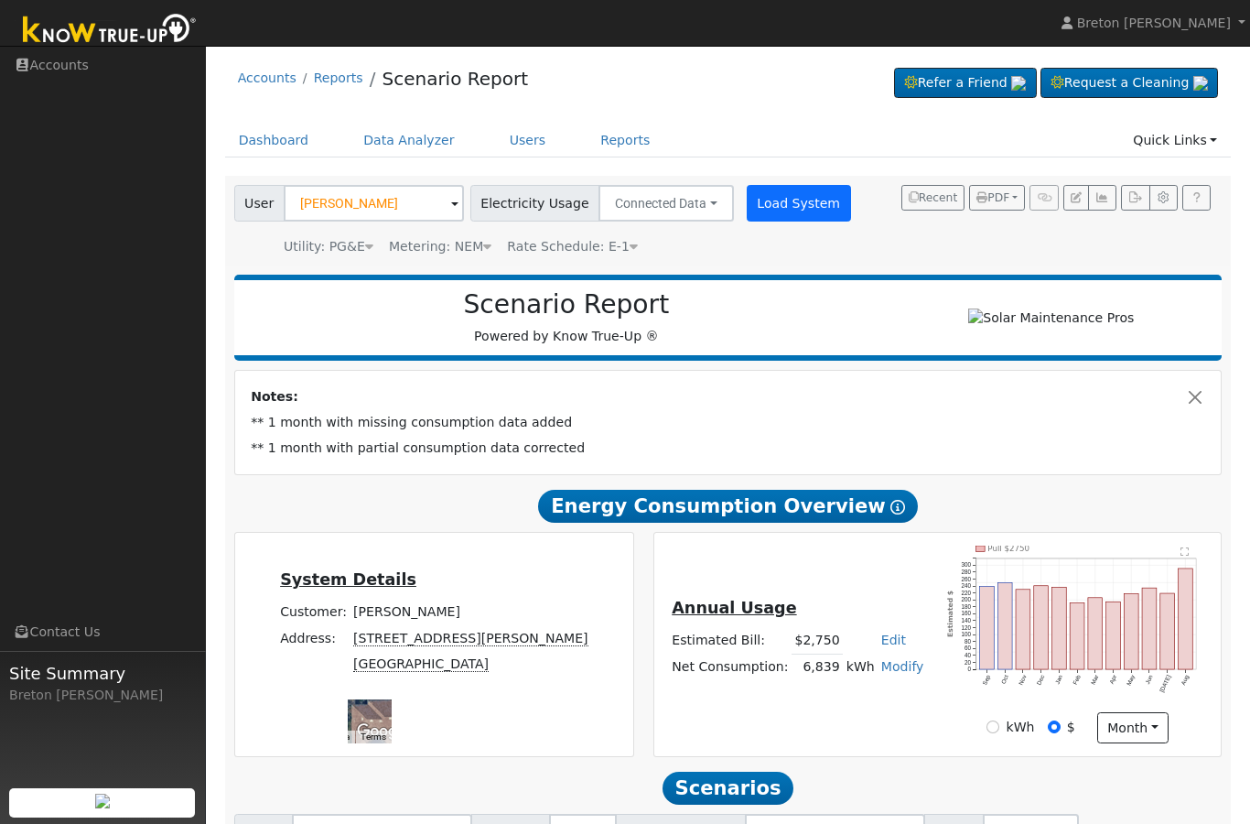
click at [794, 199] on button "Load System" at bounding box center [799, 203] width 104 height 37
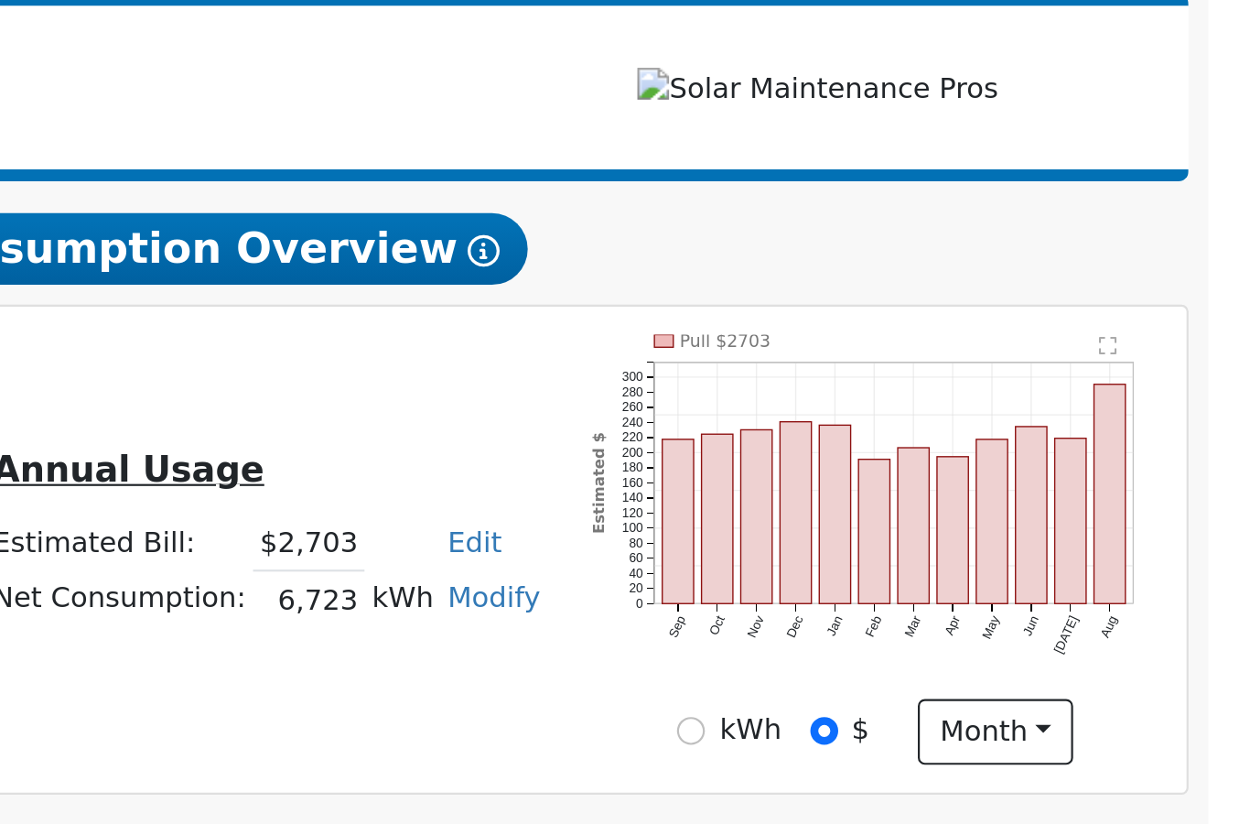
click at [947, 431] on icon "Pull $2703 Sep Oct Nov Dec Jan Feb Mar Apr May Jun [DATE] Aug 0 20 40 60 80 100…" at bounding box center [1077, 513] width 261 height 165
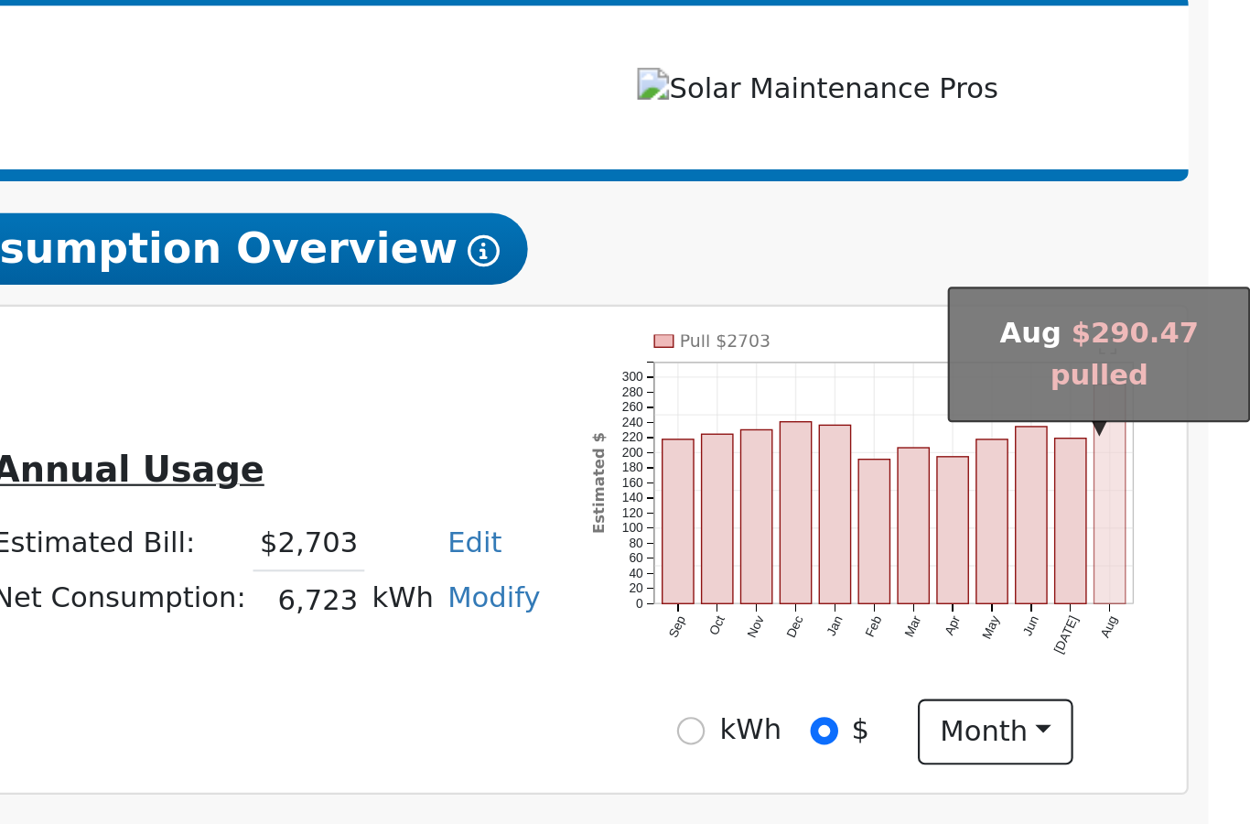
click at [1179, 454] on rect "onclick=""" at bounding box center [1186, 504] width 15 height 101
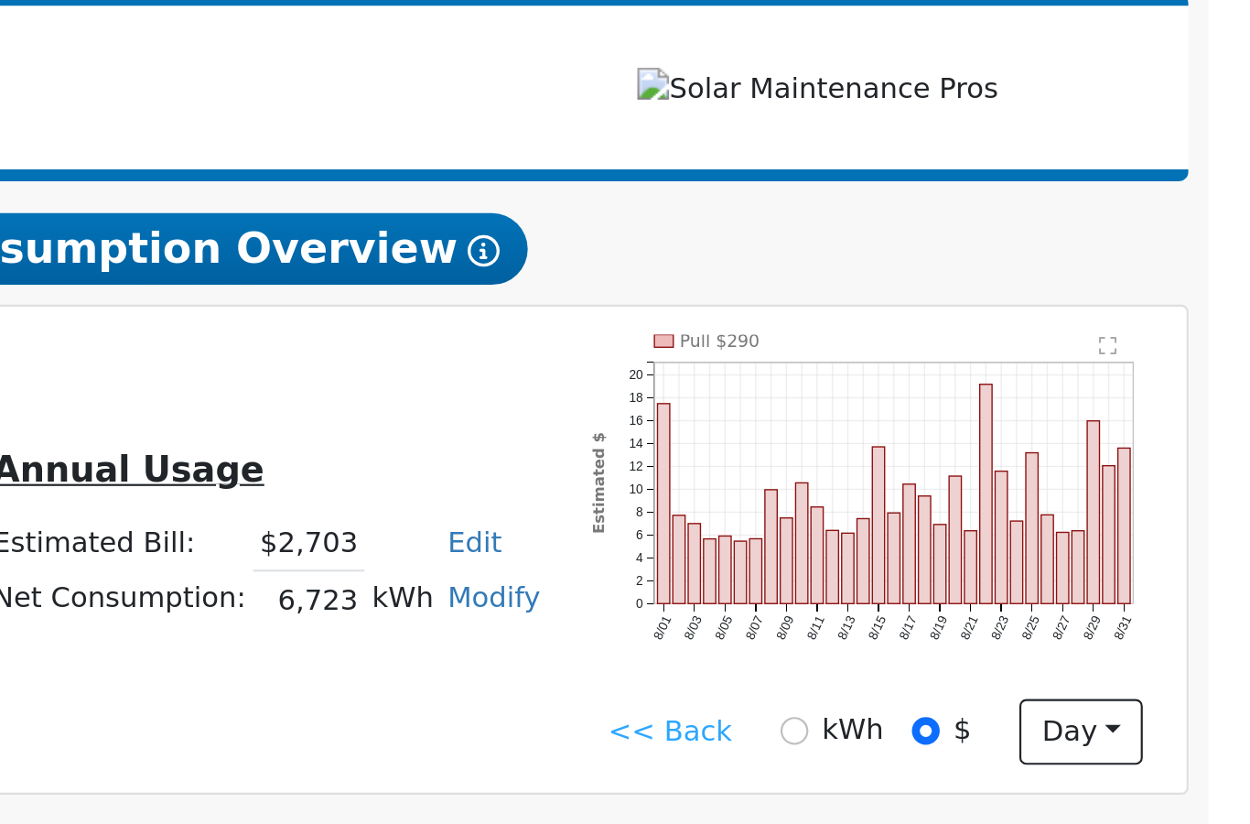
click at [955, 604] on link "<< Back" at bounding box center [983, 613] width 57 height 19
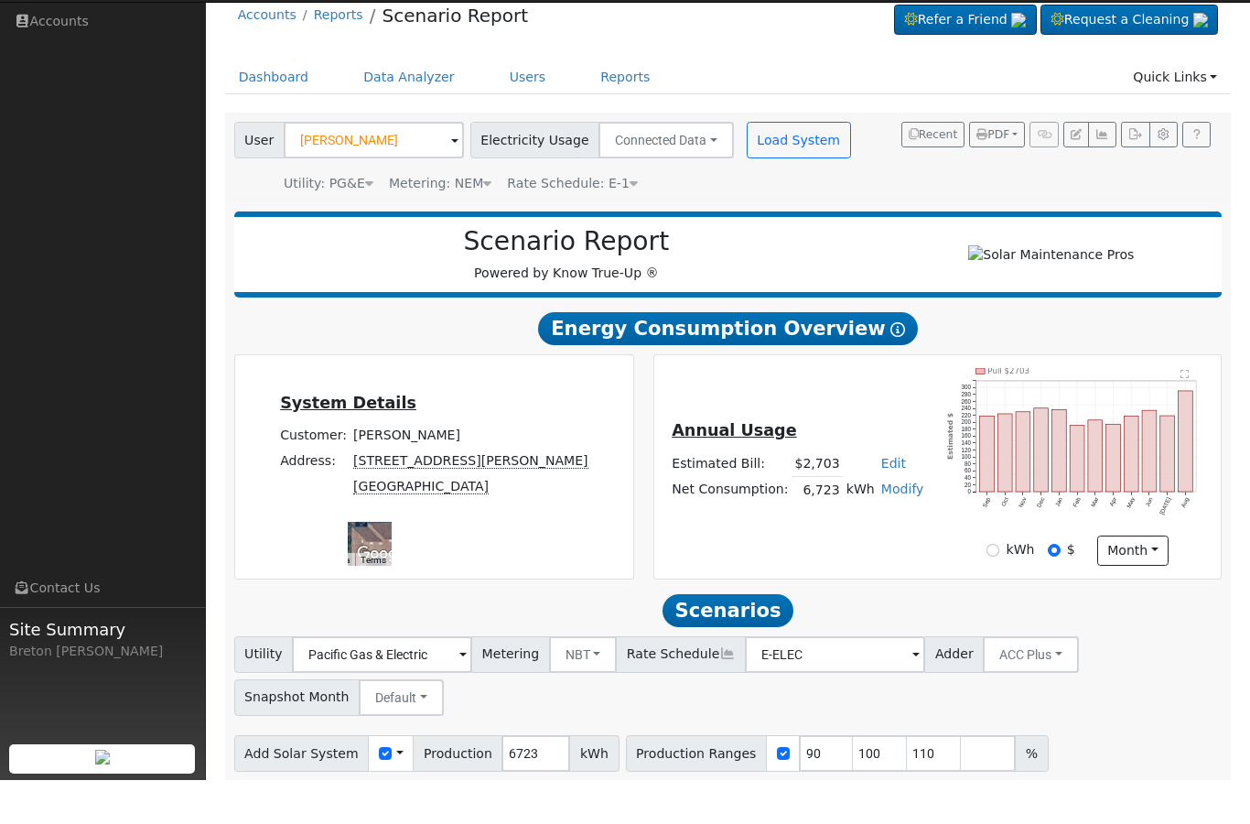
scroll to position [63, 0]
